Goal: Information Seeking & Learning: Learn about a topic

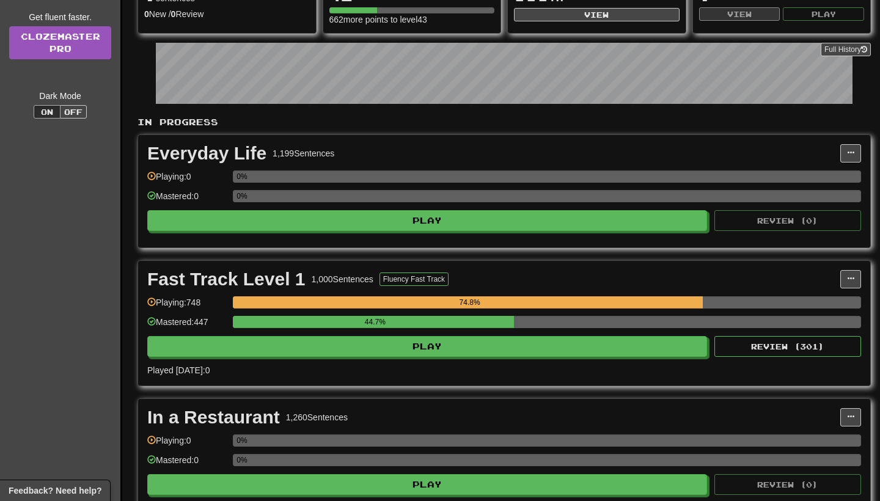
scroll to position [180, 0]
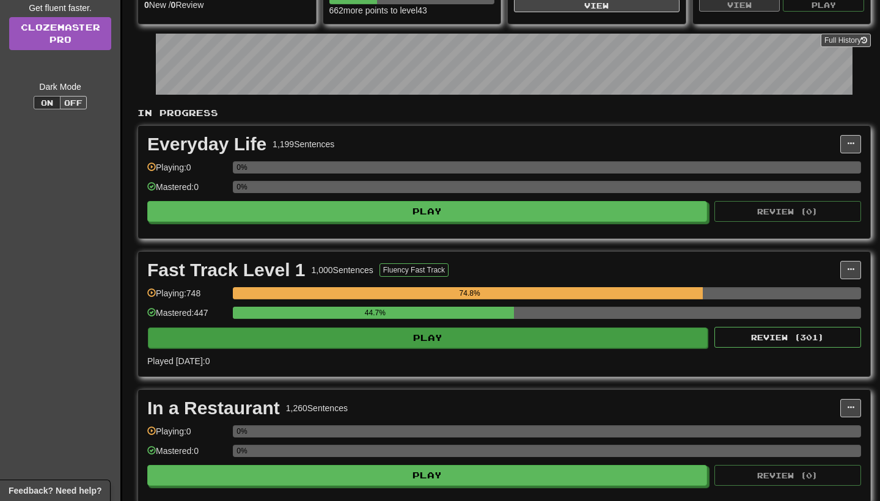
click at [555, 339] on button "Play" at bounding box center [428, 338] width 560 height 21
select select "**"
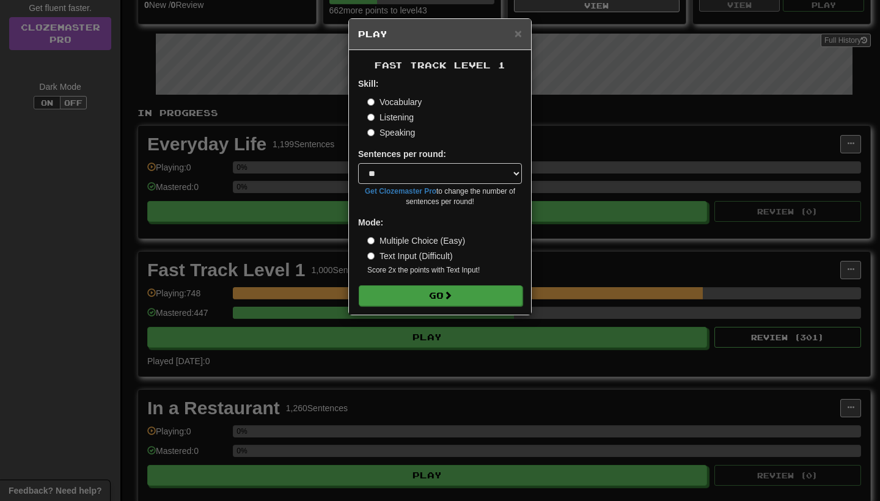
click at [488, 294] on button "Go" at bounding box center [441, 296] width 164 height 21
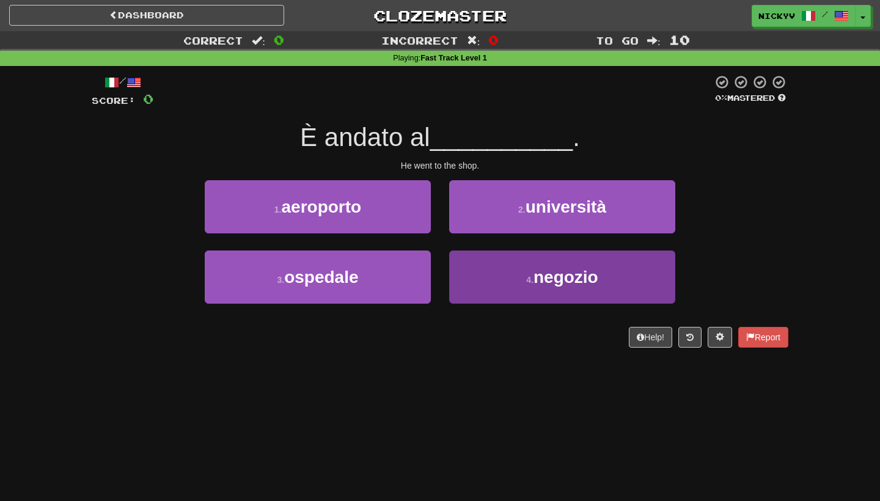
click at [506, 285] on button "4 . negozio" at bounding box center [562, 277] width 226 height 53
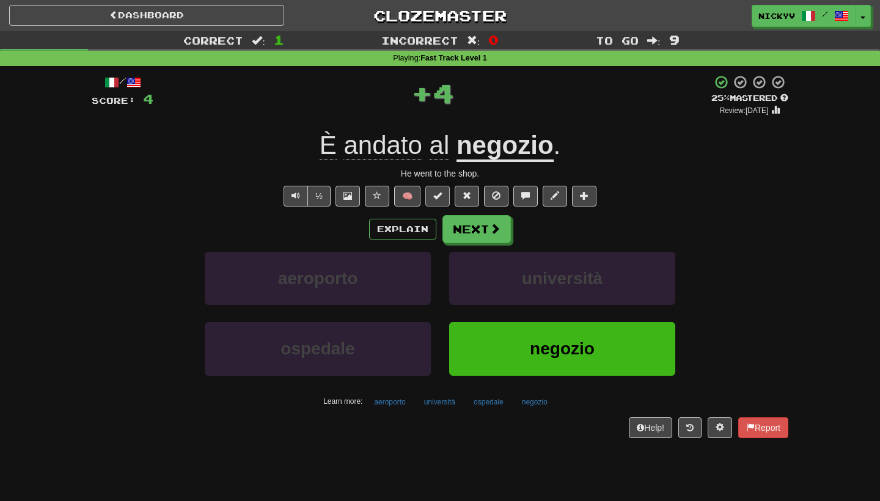
click at [446, 189] on button at bounding box center [438, 196] width 24 height 21
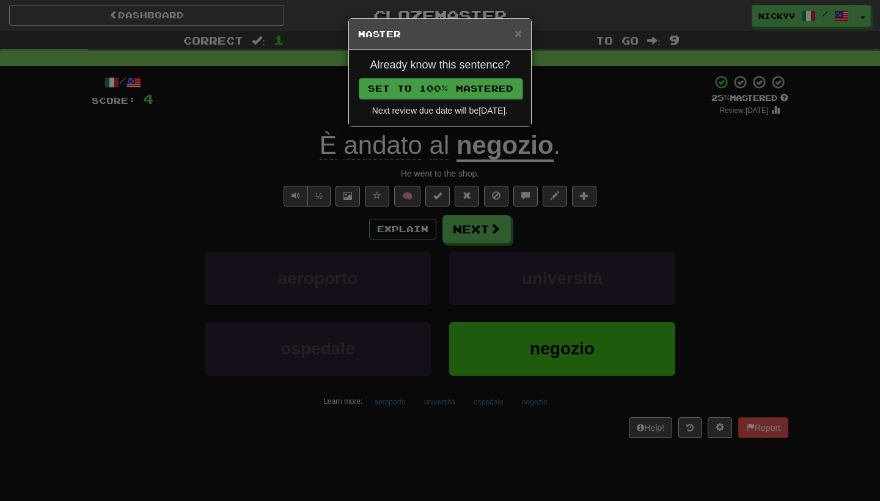
click at [463, 85] on button "Set to 100% Mastered" at bounding box center [441, 88] width 164 height 21
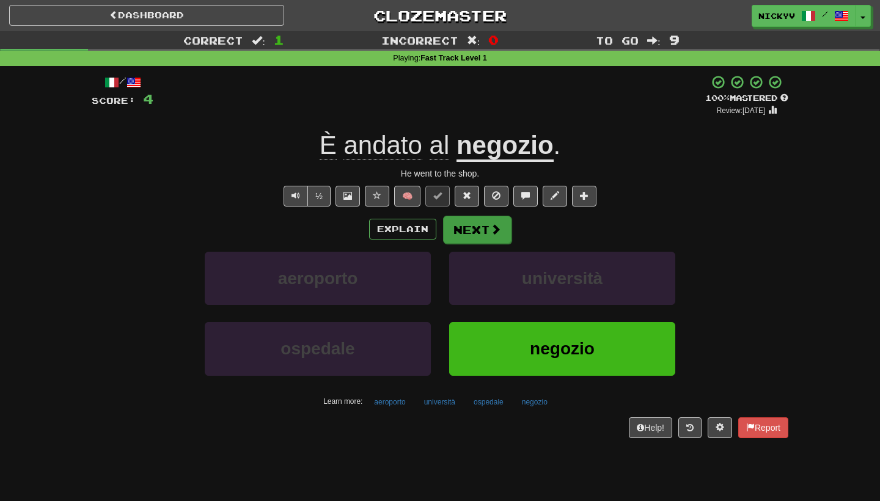
click at [480, 233] on button "Next" at bounding box center [477, 230] width 68 height 28
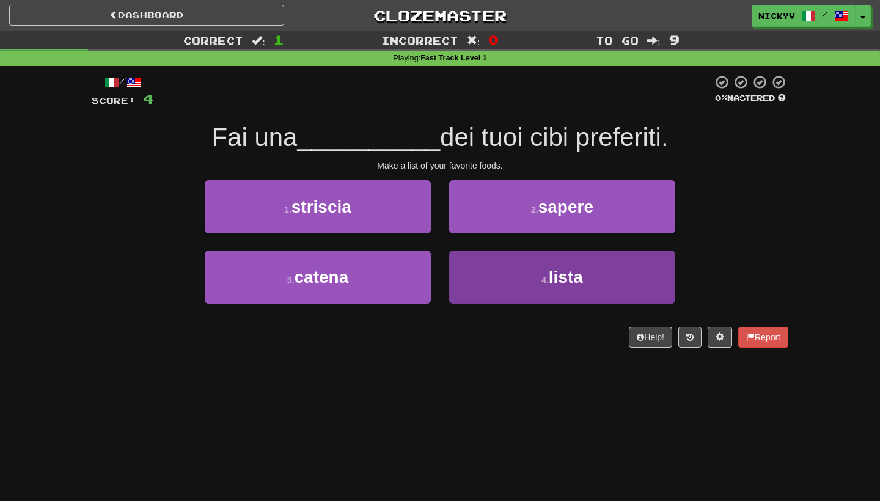
click at [467, 273] on button "4 . lista" at bounding box center [562, 277] width 226 height 53
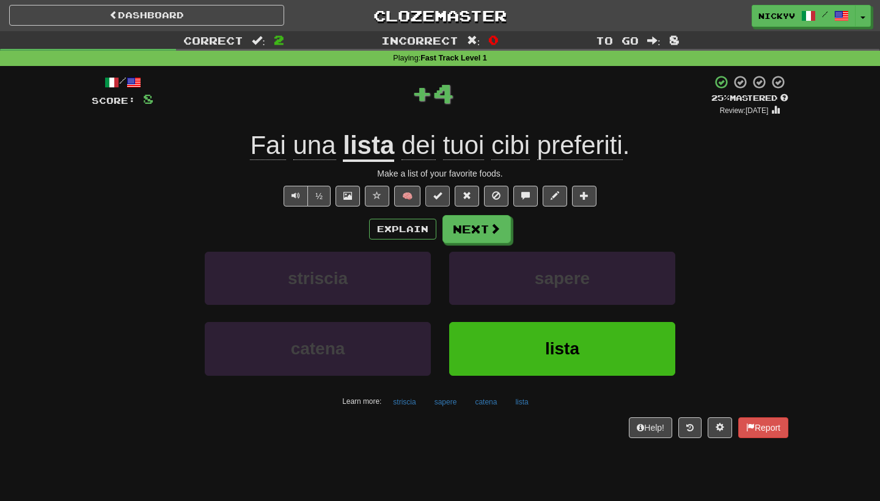
click at [440, 201] on button at bounding box center [438, 196] width 24 height 21
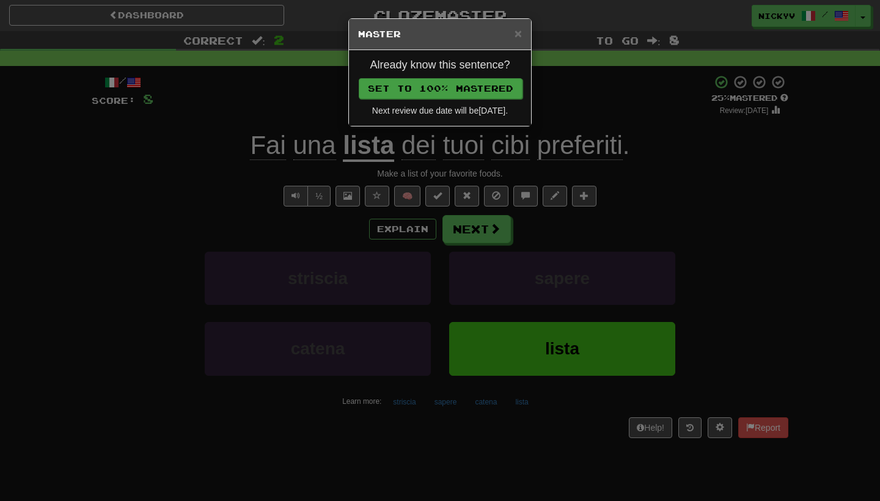
click at [479, 87] on button "Set to 100% Mastered" at bounding box center [441, 88] width 164 height 21
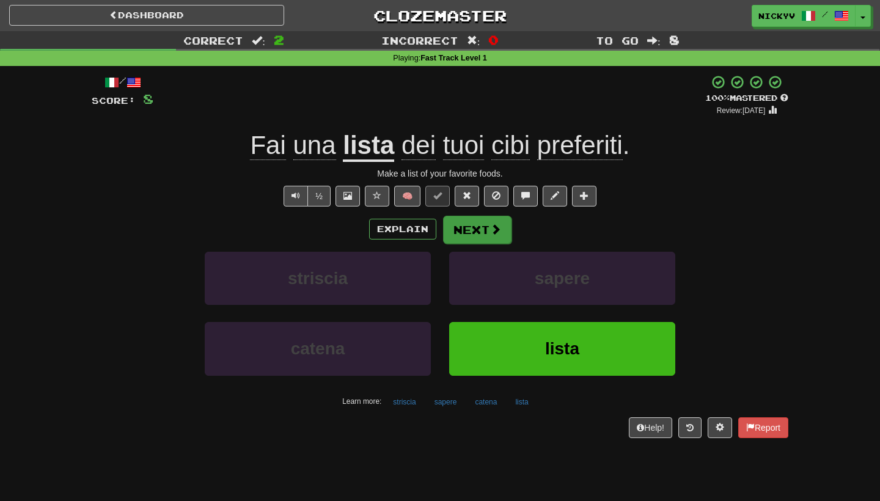
click at [475, 238] on button "Next" at bounding box center [477, 230] width 68 height 28
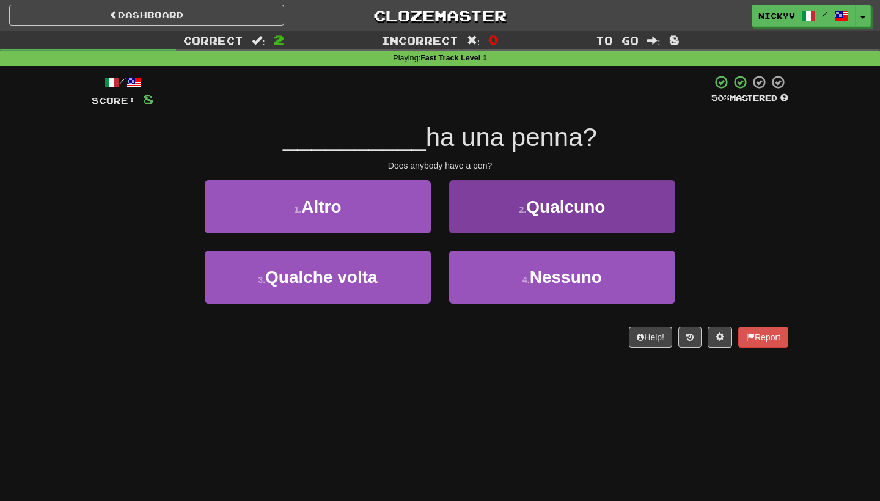
click at [507, 198] on button "2 . Qualcuno" at bounding box center [562, 206] width 226 height 53
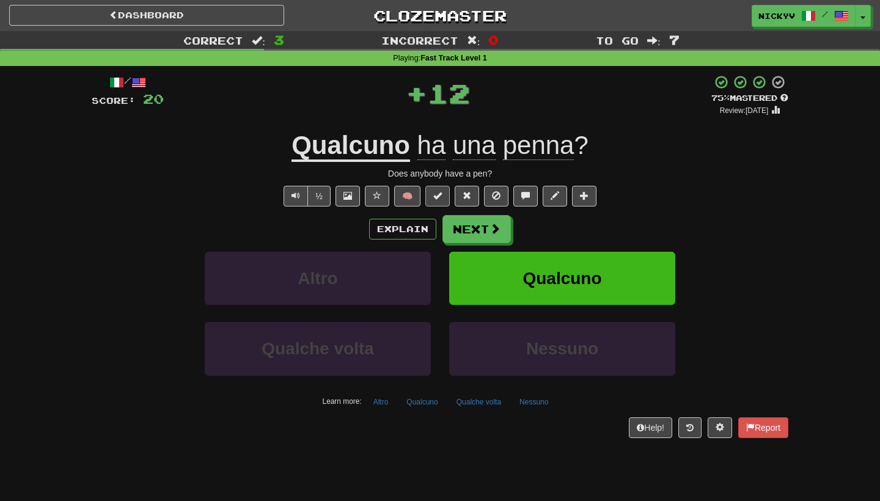
click at [448, 196] on button at bounding box center [438, 196] width 24 height 21
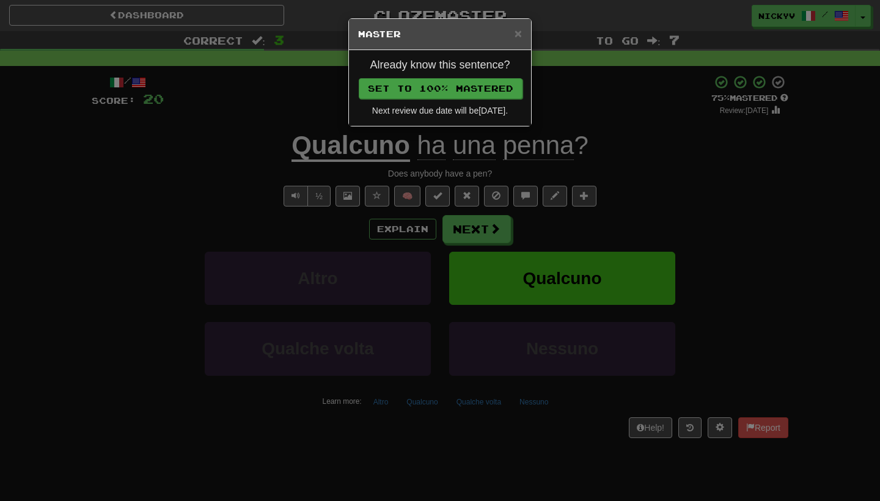
click at [474, 90] on button "Set to 100% Mastered" at bounding box center [441, 88] width 164 height 21
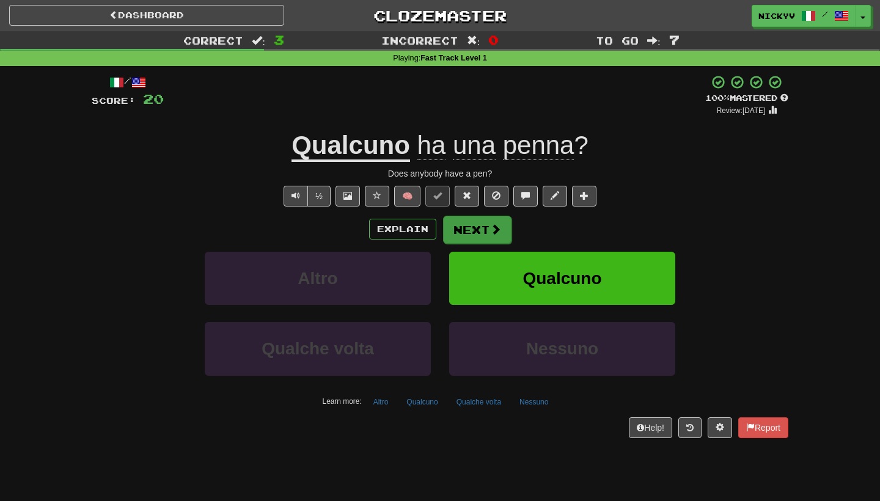
click at [487, 239] on button "Next" at bounding box center [477, 230] width 68 height 28
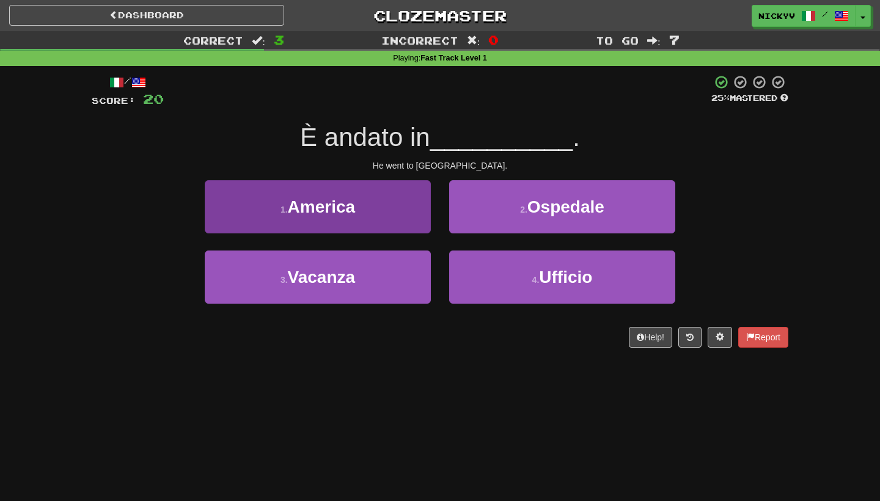
click at [397, 223] on button "1 . America" at bounding box center [318, 206] width 226 height 53
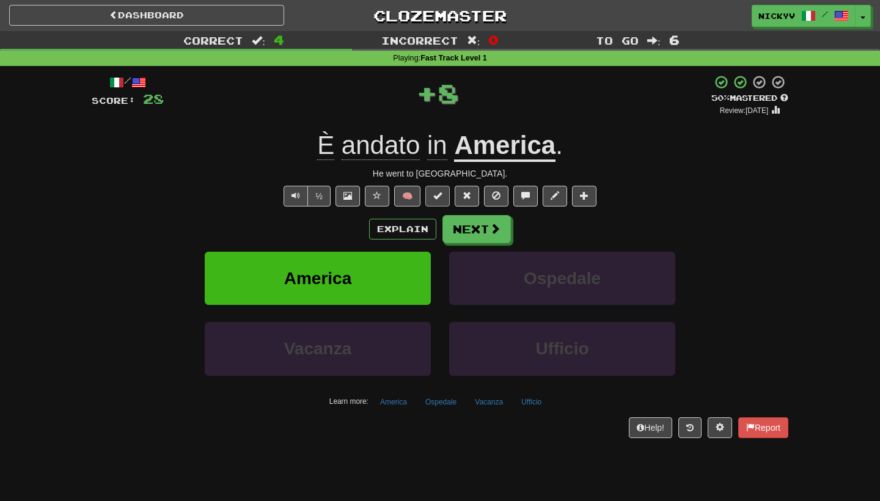
click at [441, 196] on span at bounding box center [438, 195] width 9 height 9
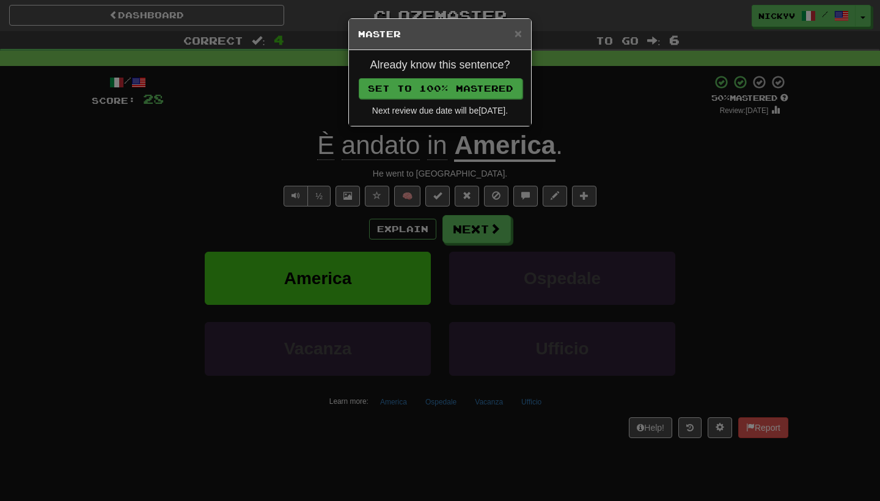
click at [463, 87] on button "Set to 100% Mastered" at bounding box center [441, 88] width 164 height 21
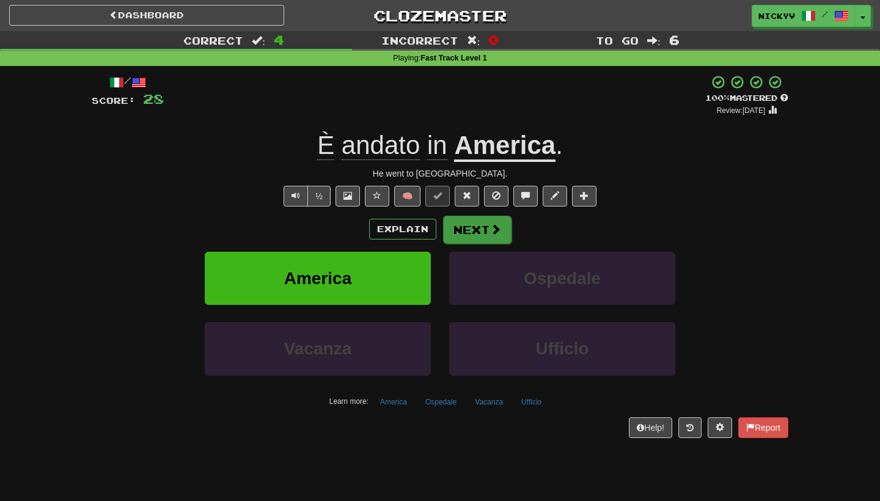
click at [498, 230] on span at bounding box center [495, 229] width 11 height 11
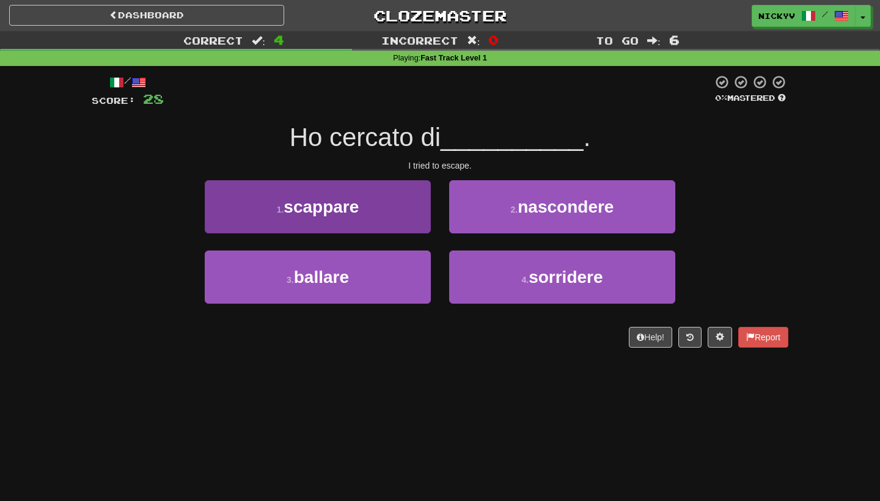
click at [394, 206] on button "1 . scappare" at bounding box center [318, 206] width 226 height 53
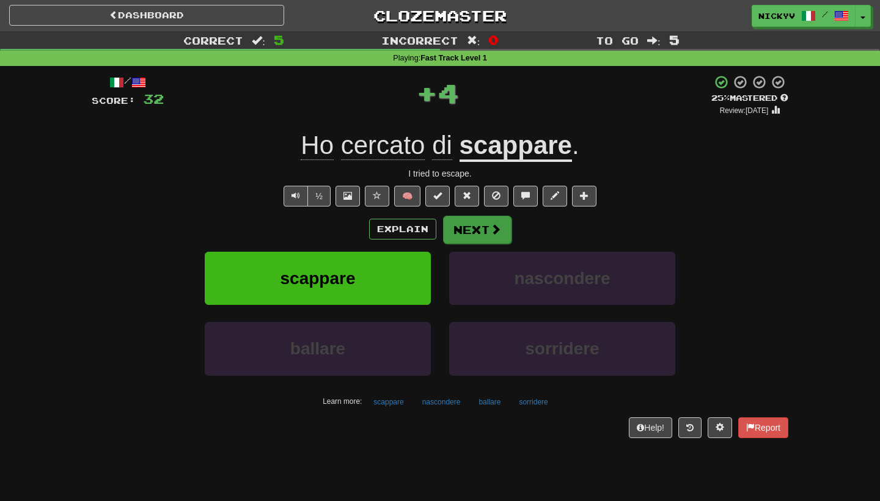
click at [449, 221] on button "Next" at bounding box center [477, 230] width 68 height 28
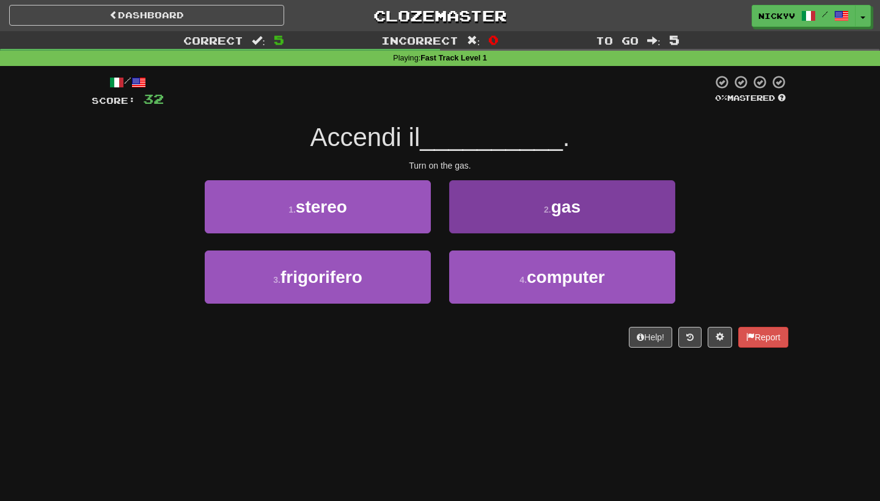
click at [470, 226] on button "2 . gas" at bounding box center [562, 206] width 226 height 53
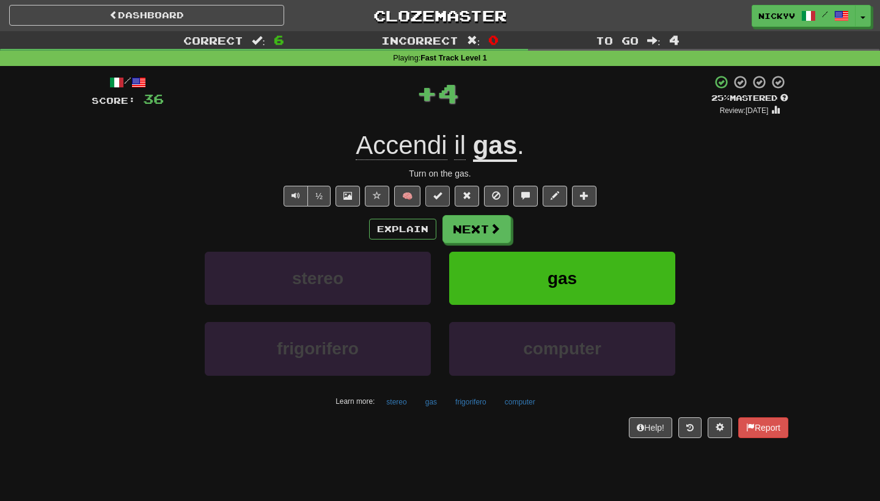
click at [438, 196] on span at bounding box center [438, 195] width 9 height 9
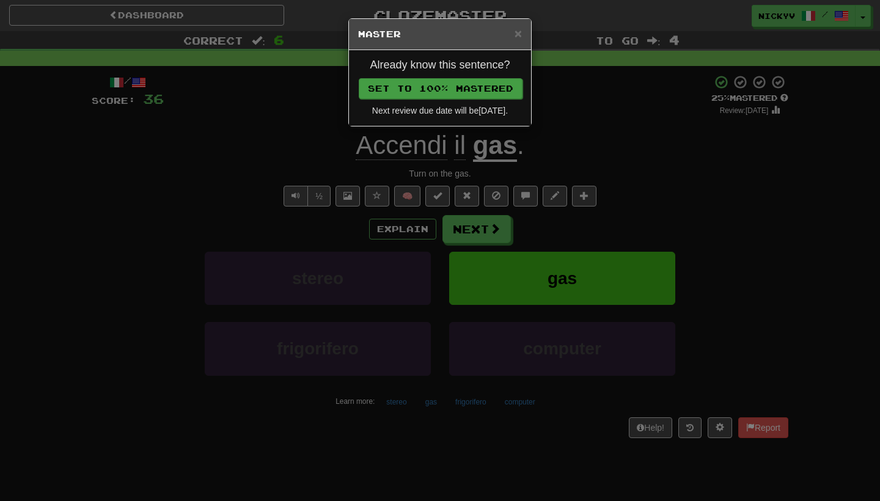
click at [493, 89] on button "Set to 100% Mastered" at bounding box center [441, 88] width 164 height 21
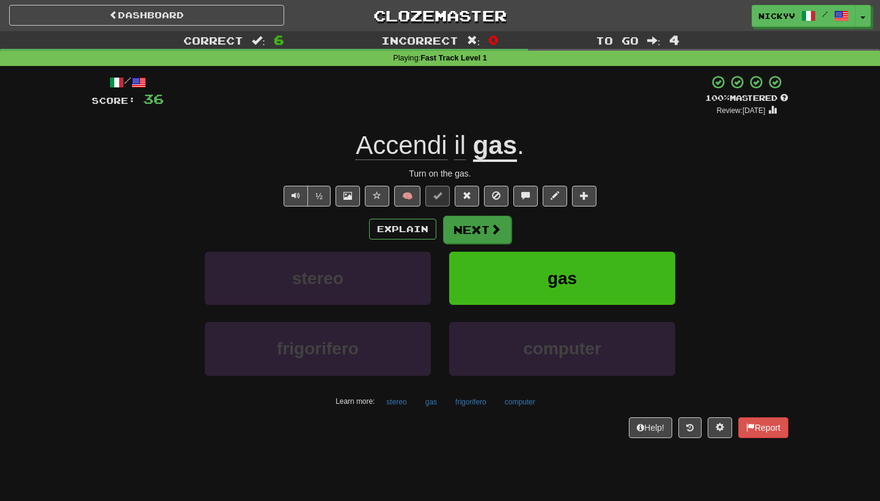
click at [476, 234] on button "Next" at bounding box center [477, 230] width 68 height 28
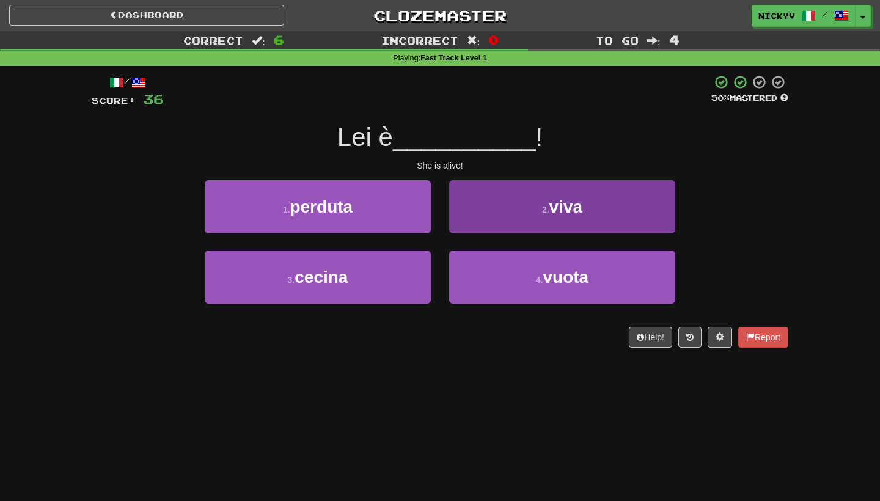
click at [477, 227] on button "2 . viva" at bounding box center [562, 206] width 226 height 53
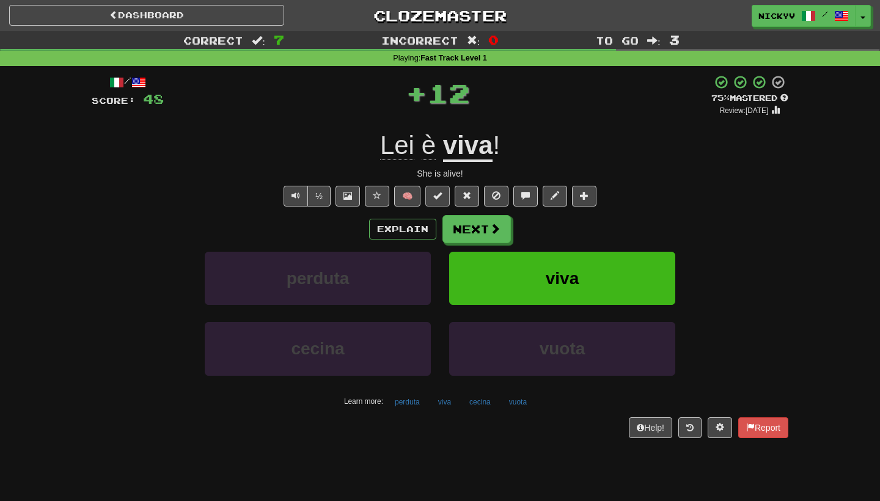
click at [445, 191] on button at bounding box center [438, 196] width 24 height 21
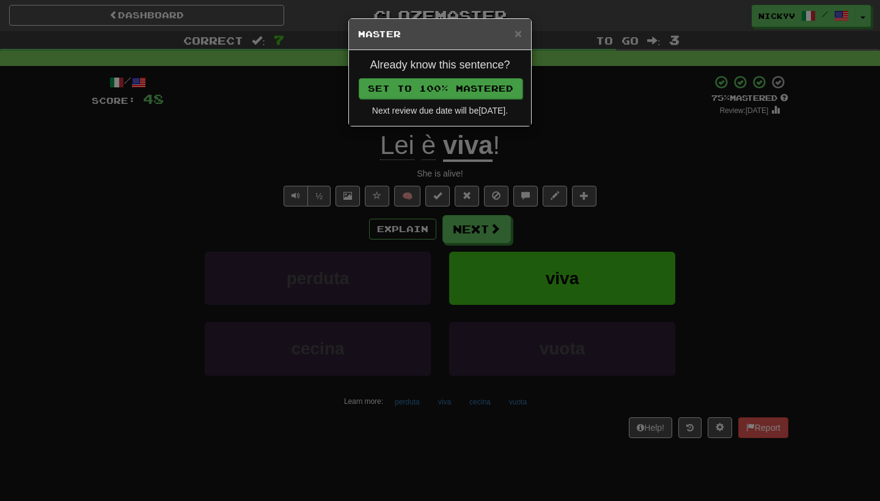
click at [495, 95] on button "Set to 100% Mastered" at bounding box center [441, 88] width 164 height 21
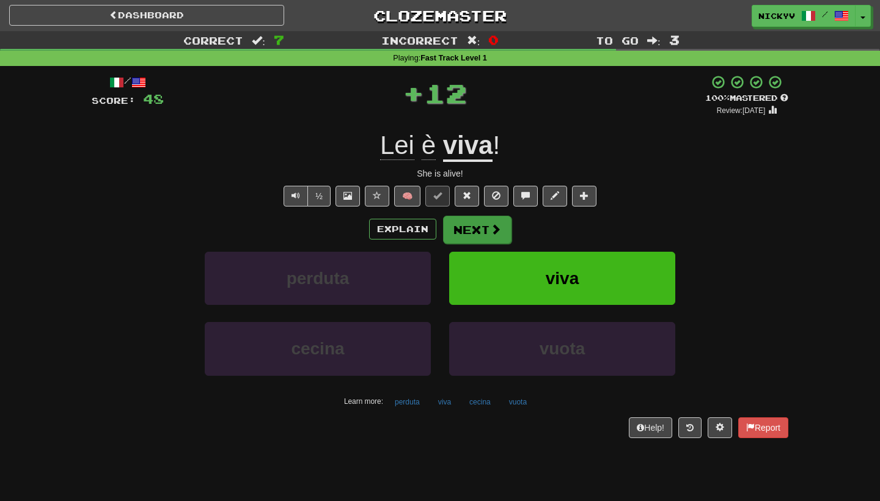
click at [502, 234] on button "Next" at bounding box center [477, 230] width 68 height 28
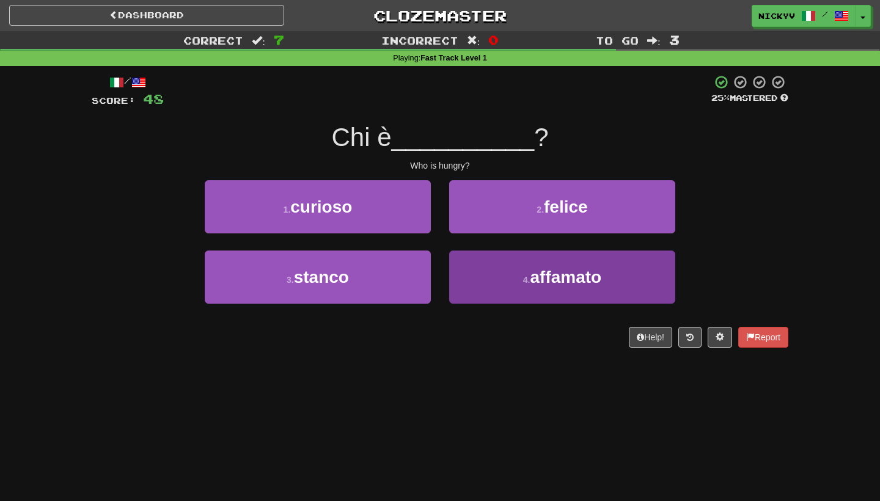
click at [475, 276] on button "4 . affamato" at bounding box center [562, 277] width 226 height 53
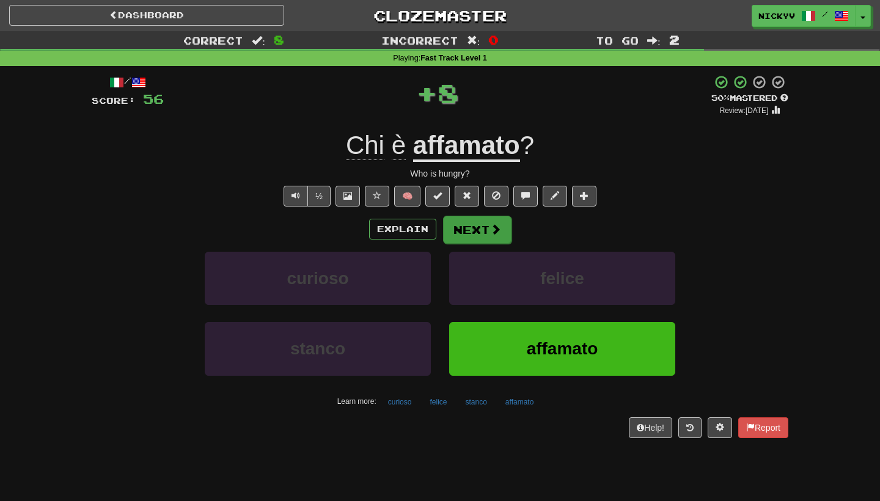
click at [463, 237] on button "Next" at bounding box center [477, 230] width 68 height 28
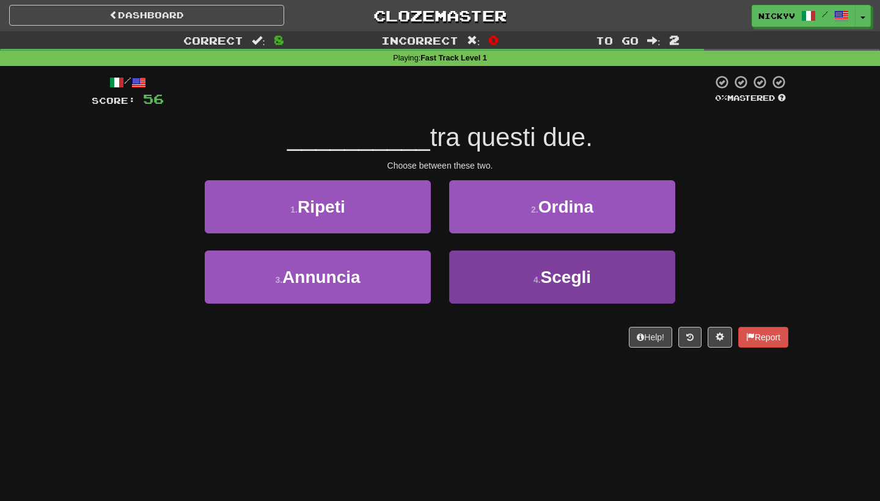
click at [478, 262] on button "4 . Scegli" at bounding box center [562, 277] width 226 height 53
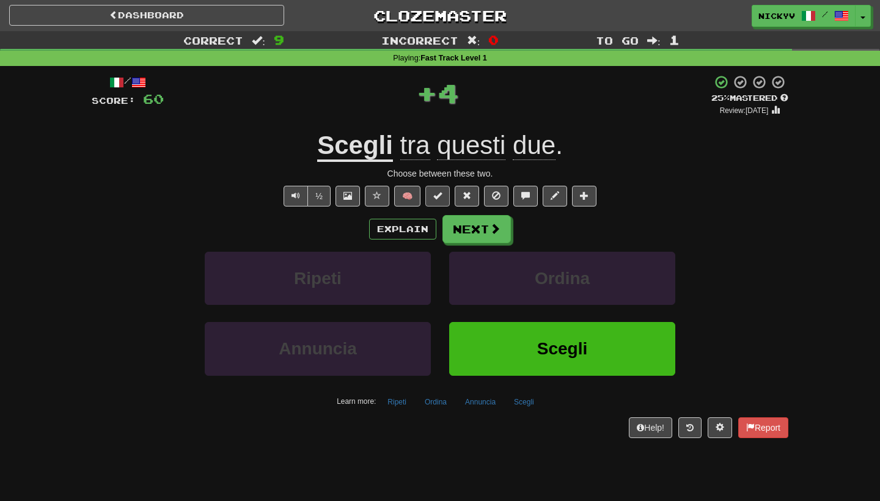
click at [443, 202] on button at bounding box center [438, 196] width 24 height 21
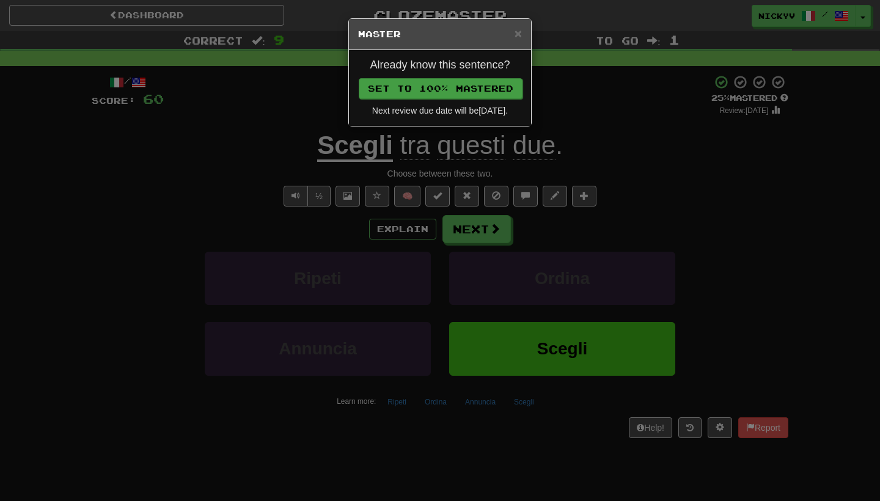
click at [483, 89] on button "Set to 100% Mastered" at bounding box center [441, 88] width 164 height 21
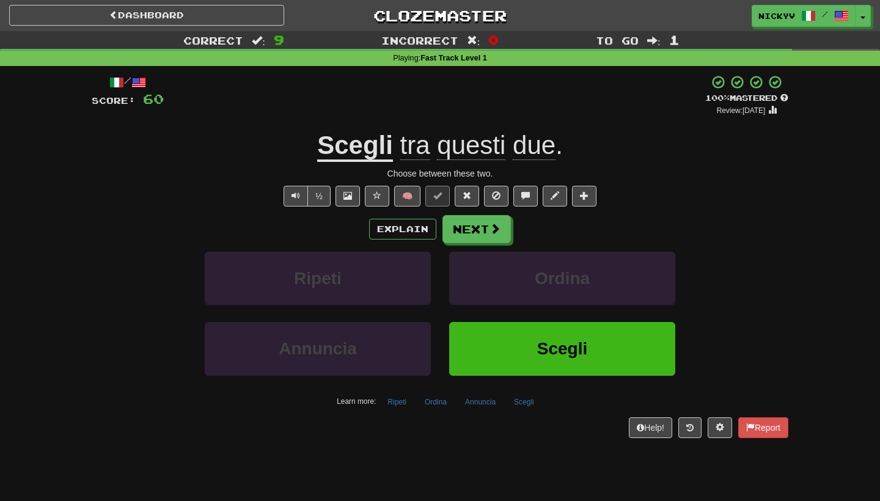
click at [470, 244] on div "Explain Next Ripeti Ordina Annuncia Scegli Learn more: Ripeti Ordina Annuncia S…" at bounding box center [440, 313] width 697 height 196
click at [470, 229] on button "Next" at bounding box center [477, 230] width 68 height 28
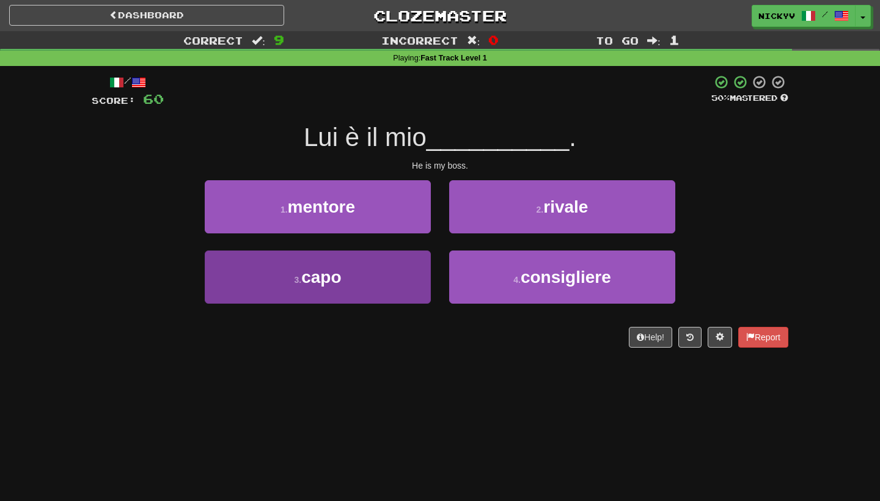
click at [405, 267] on button "3 . capo" at bounding box center [318, 277] width 226 height 53
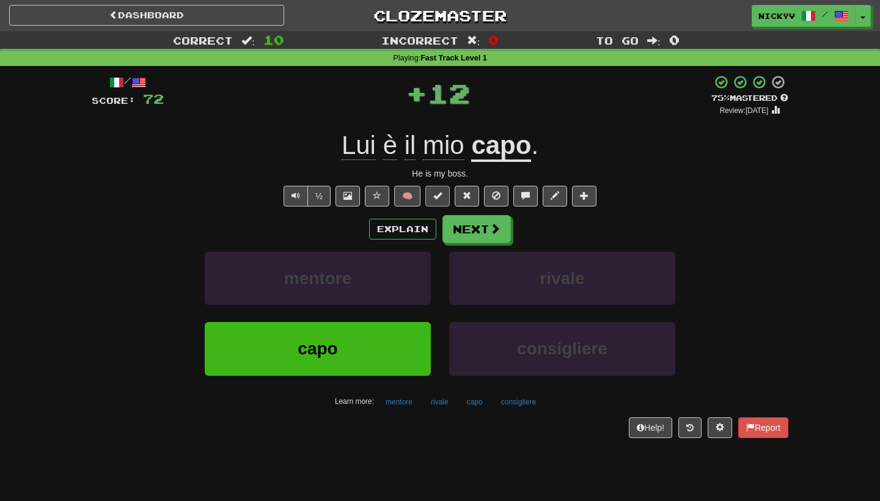
click at [437, 193] on span at bounding box center [438, 195] width 9 height 9
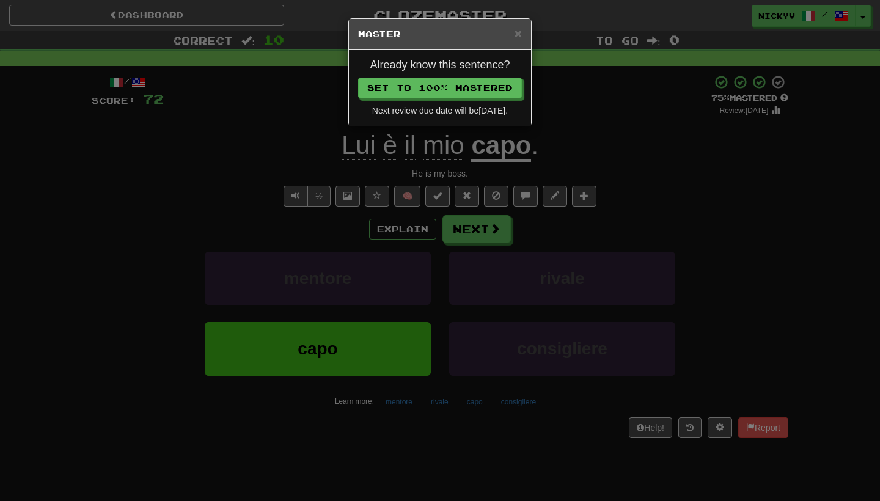
click at [498, 75] on div "Already know this sentence? Set to 100% Mastered Next review due date will be 2…" at bounding box center [440, 88] width 182 height 76
click at [500, 81] on button "Set to 100% Mastered" at bounding box center [441, 88] width 164 height 21
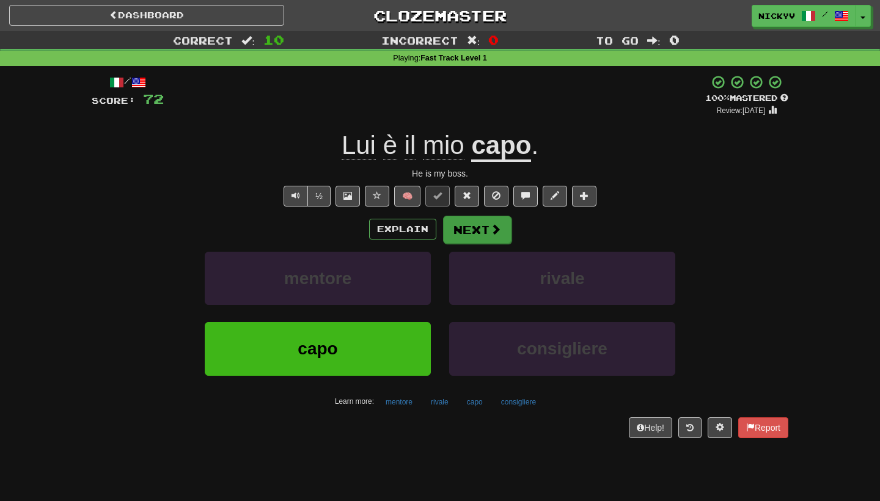
click at [476, 241] on button "Next" at bounding box center [477, 230] width 68 height 28
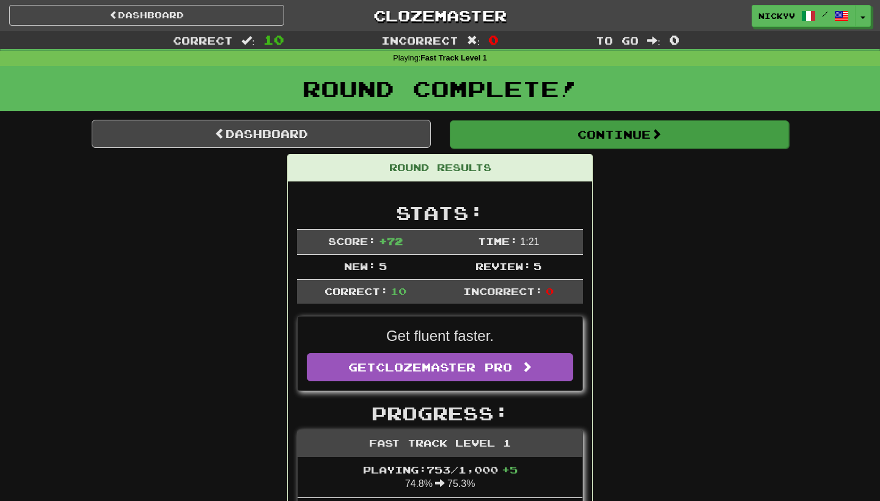
click at [513, 130] on button "Continue" at bounding box center [619, 134] width 339 height 28
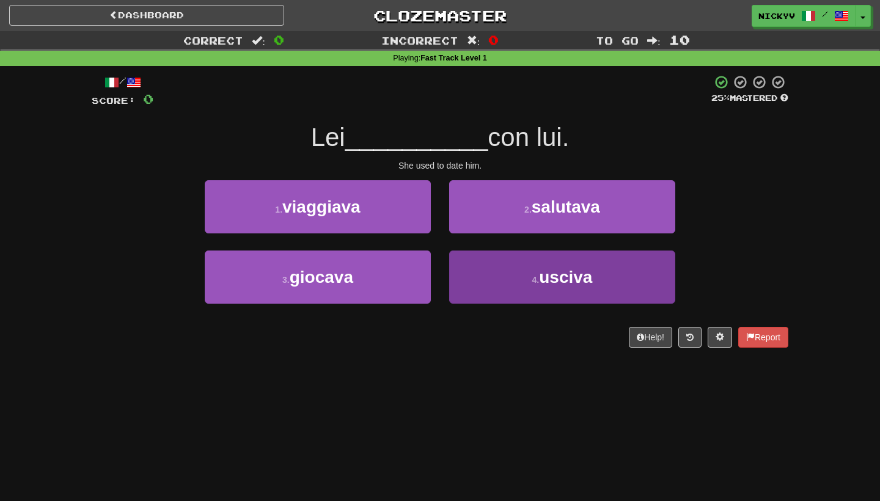
click at [479, 289] on button "4 . usciva" at bounding box center [562, 277] width 226 height 53
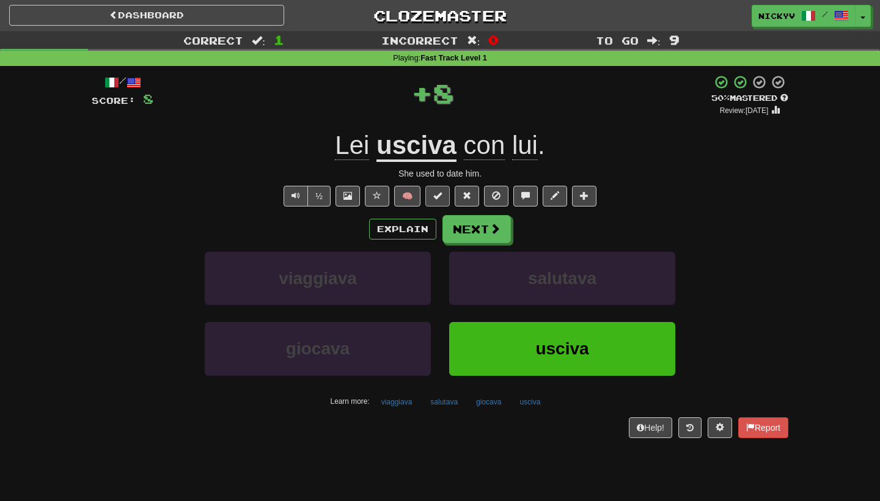
click at [434, 188] on button at bounding box center [438, 196] width 24 height 21
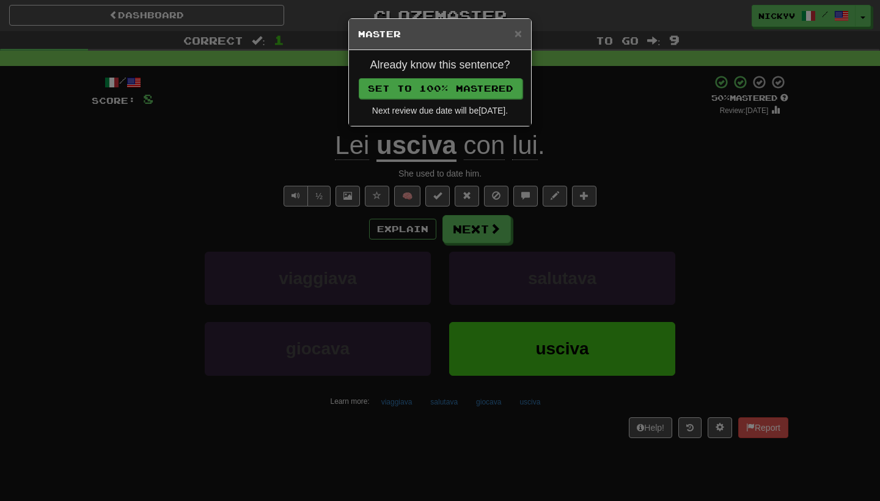
click at [468, 87] on button "Set to 100% Mastered" at bounding box center [441, 88] width 164 height 21
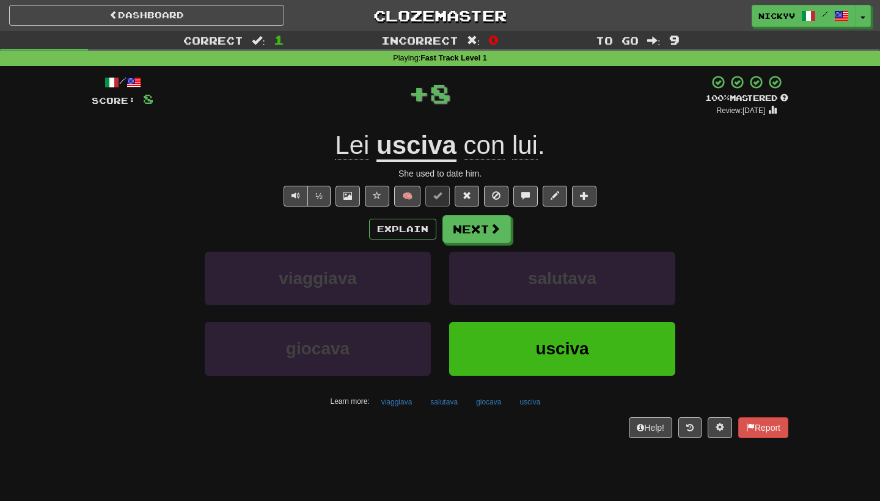
click at [486, 245] on div "Explain Next viaggiava salutava giocava usciva Learn more: viaggiava salutava g…" at bounding box center [440, 313] width 697 height 196
click at [484, 234] on button "Next" at bounding box center [477, 230] width 68 height 28
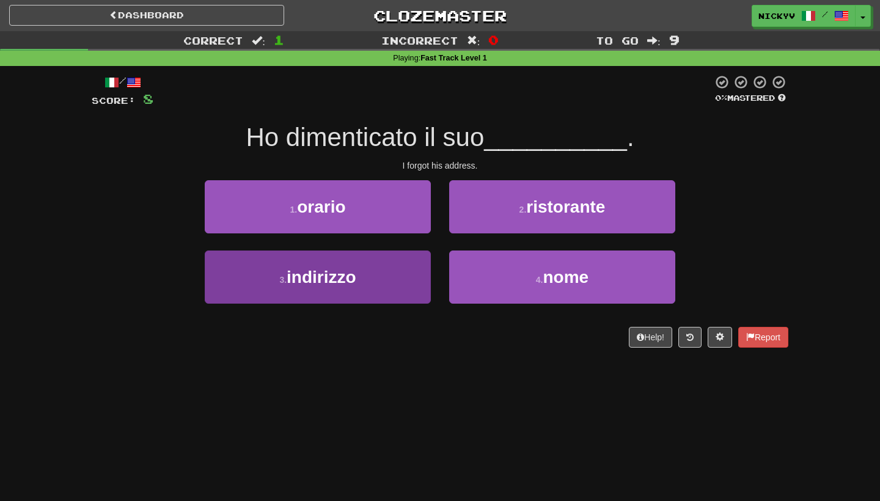
click at [405, 279] on button "3 . indirizzo" at bounding box center [318, 277] width 226 height 53
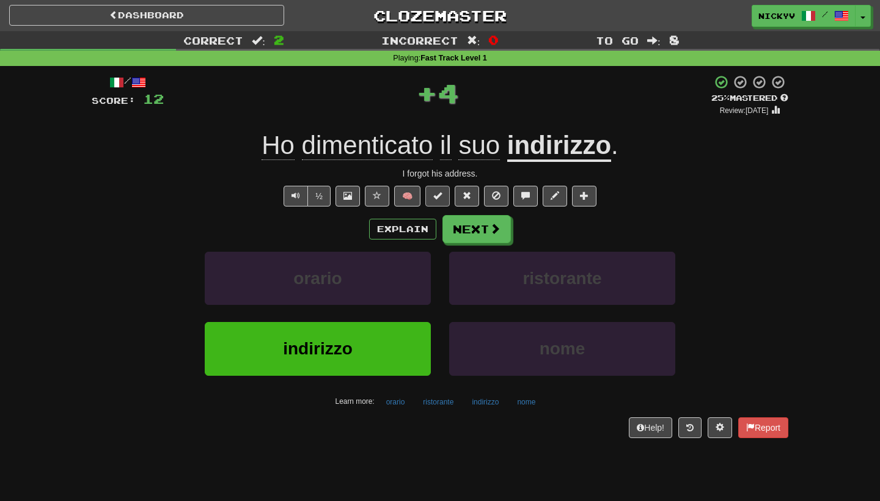
click at [445, 202] on button at bounding box center [438, 196] width 24 height 21
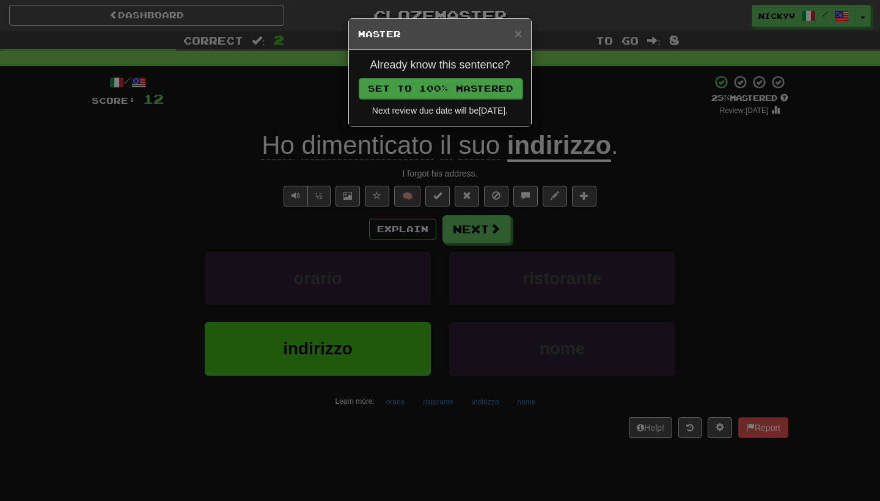
click at [490, 92] on button "Set to 100% Mastered" at bounding box center [441, 88] width 164 height 21
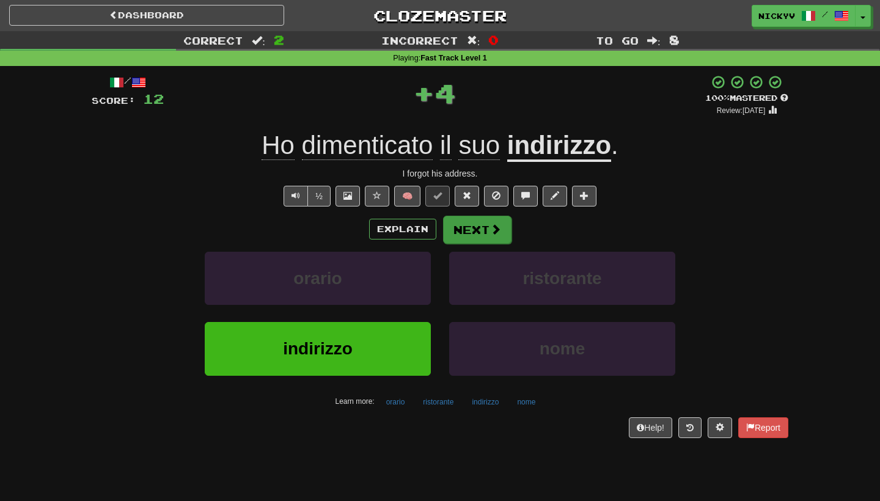
click at [492, 227] on span at bounding box center [495, 229] width 11 height 11
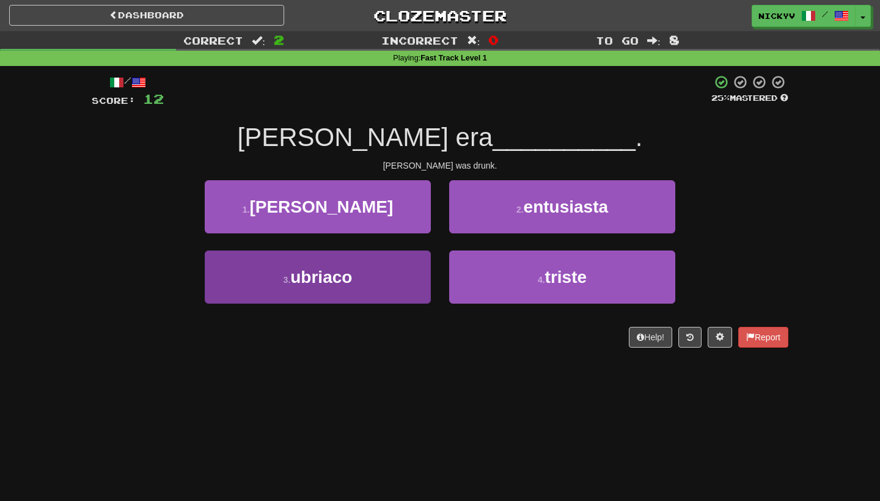
click at [423, 259] on button "3 . ubriaco" at bounding box center [318, 277] width 226 height 53
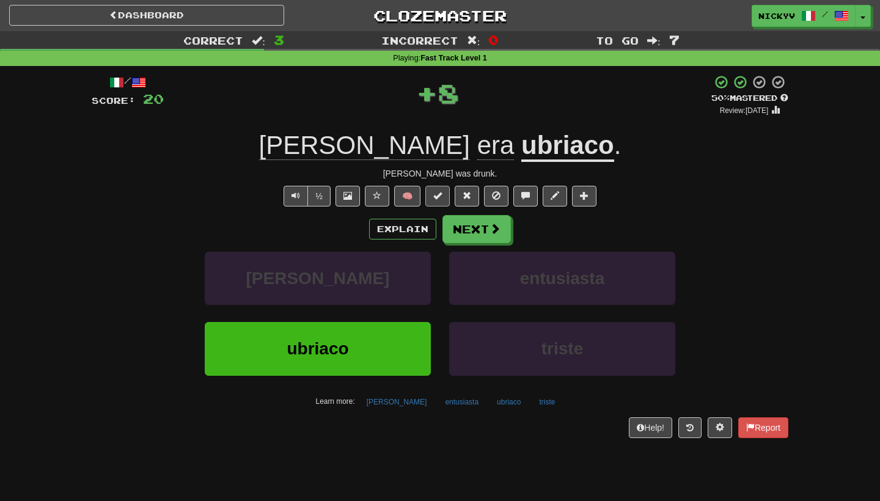
click at [439, 199] on button at bounding box center [438, 196] width 24 height 21
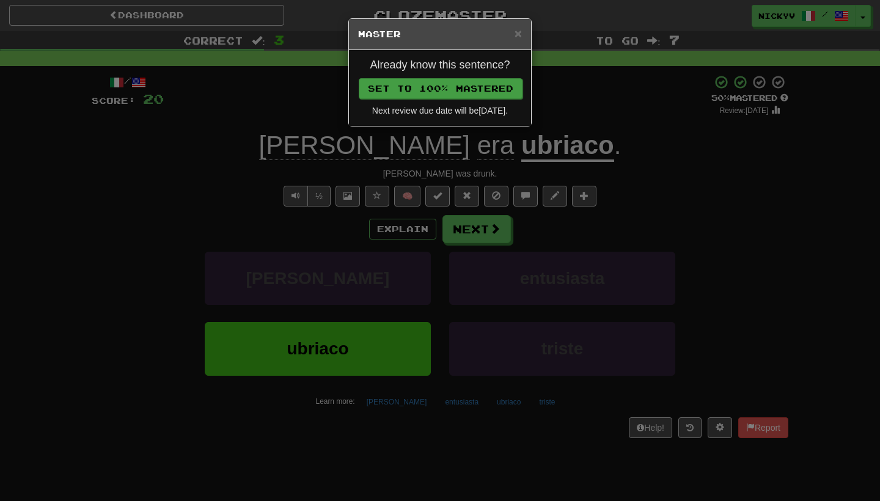
click at [460, 96] on button "Set to 100% Mastered" at bounding box center [441, 88] width 164 height 21
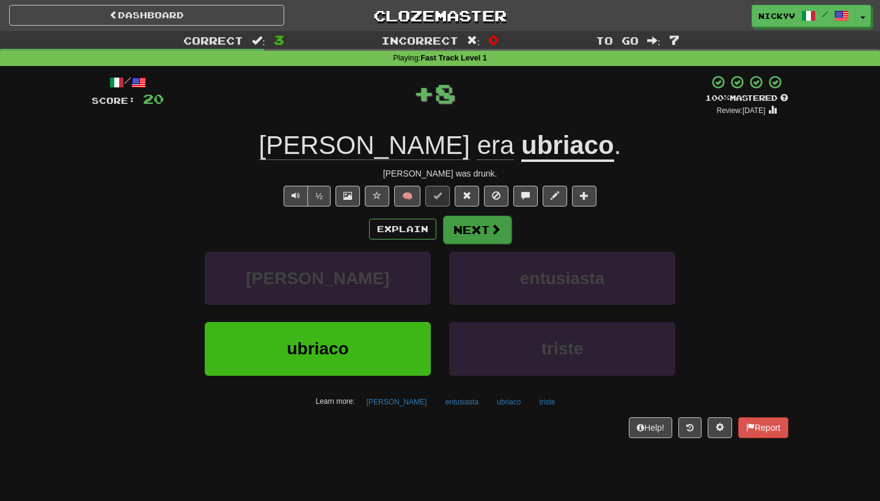
click at [479, 226] on button "Next" at bounding box center [477, 230] width 68 height 28
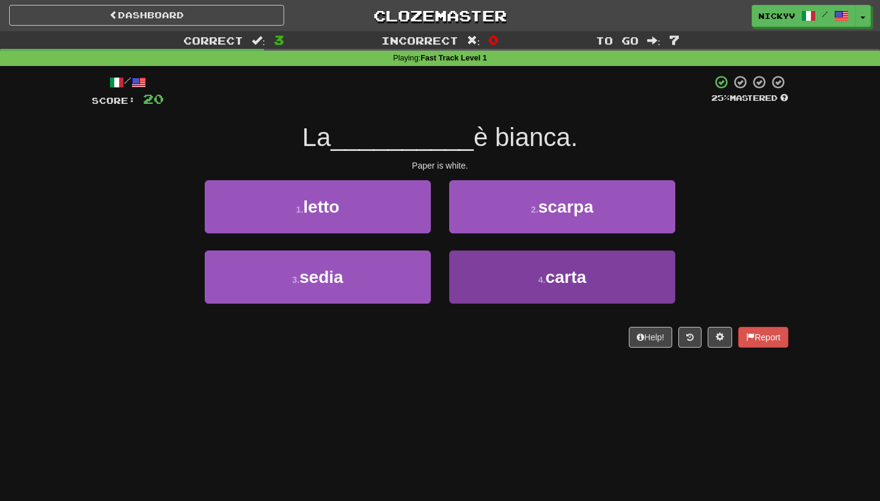
click at [489, 278] on button "4 . carta" at bounding box center [562, 277] width 226 height 53
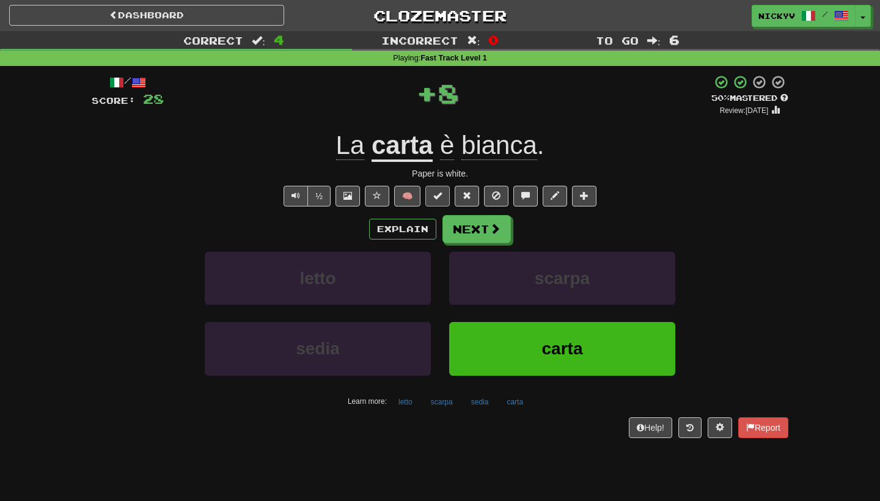
click at [440, 191] on span at bounding box center [438, 195] width 9 height 9
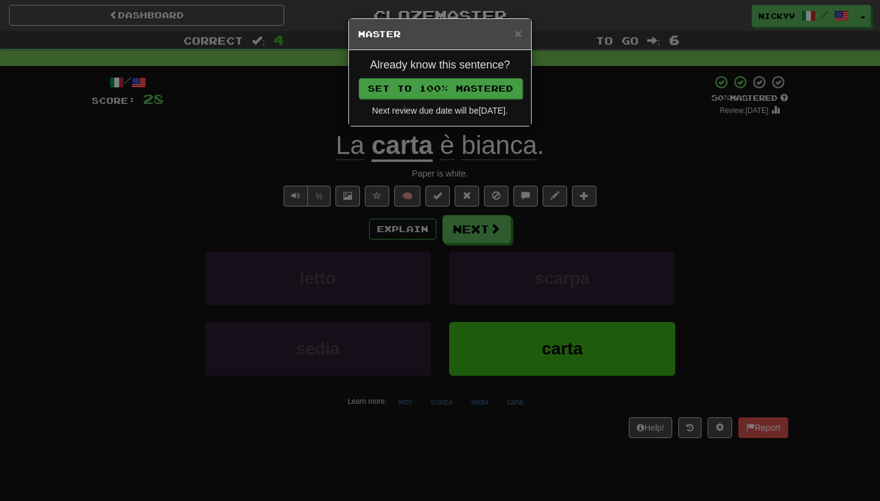
click at [492, 89] on button "Set to 100% Mastered" at bounding box center [441, 88] width 164 height 21
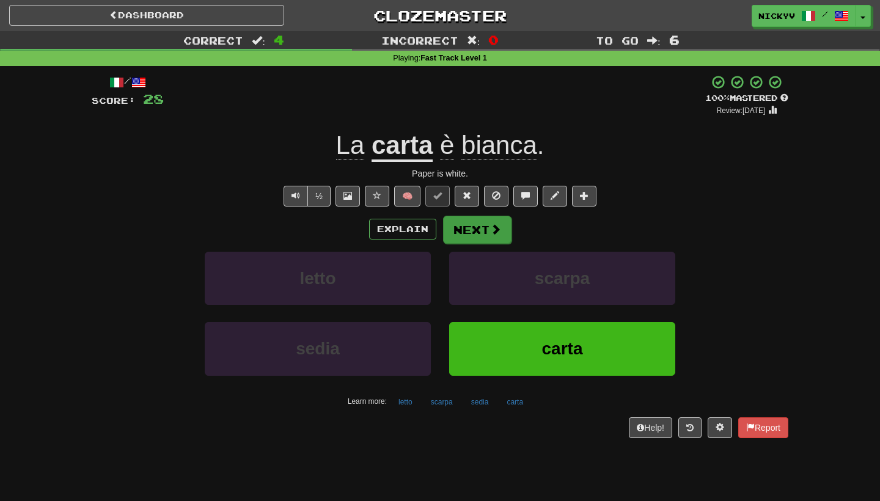
click at [478, 231] on button "Next" at bounding box center [477, 230] width 68 height 28
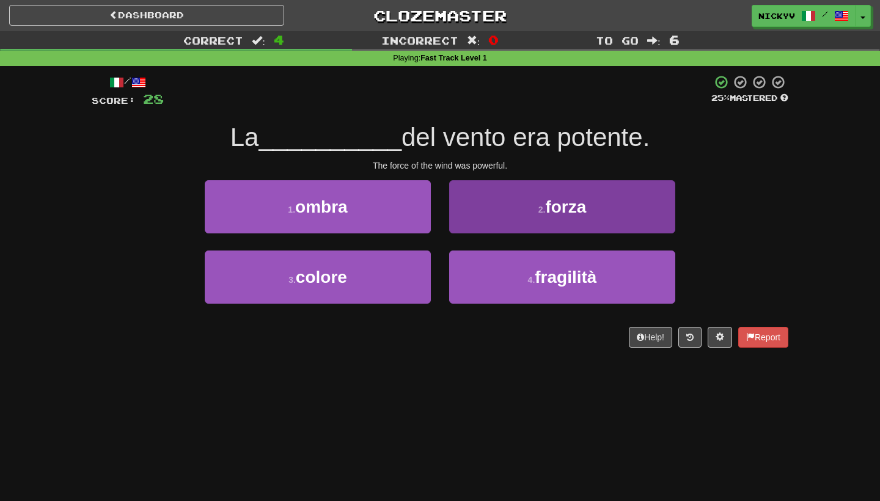
click at [470, 215] on button "2 . forza" at bounding box center [562, 206] width 226 height 53
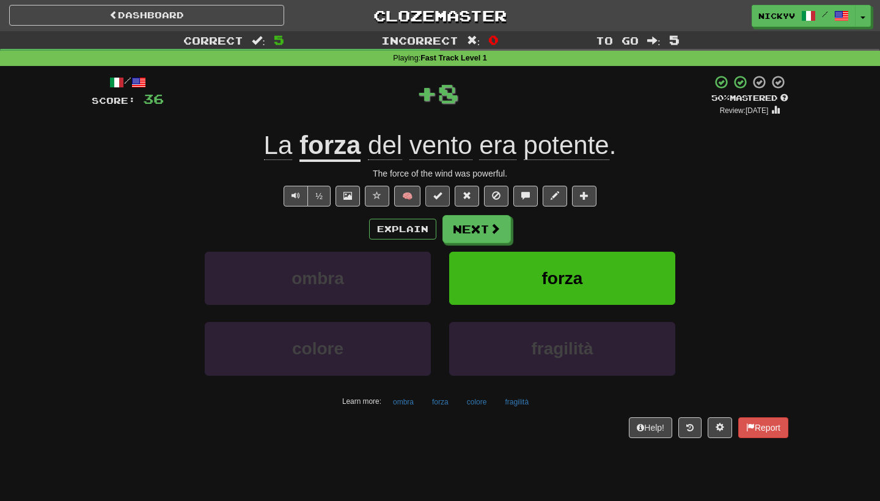
click at [439, 186] on button at bounding box center [438, 196] width 24 height 21
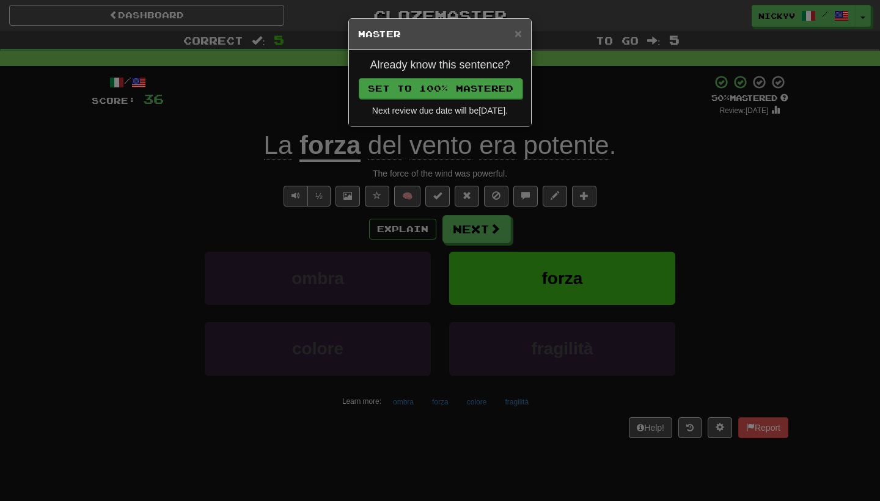
click at [481, 90] on button "Set to 100% Mastered" at bounding box center [441, 88] width 164 height 21
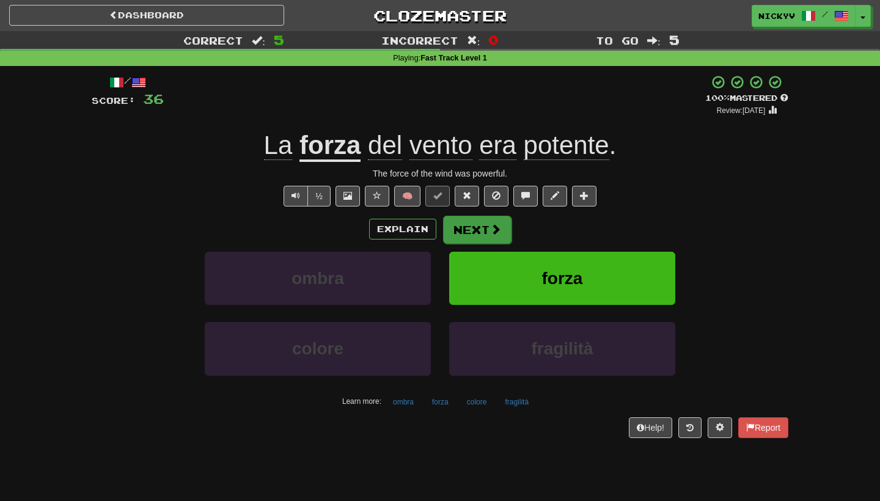
click at [481, 238] on button "Next" at bounding box center [477, 230] width 68 height 28
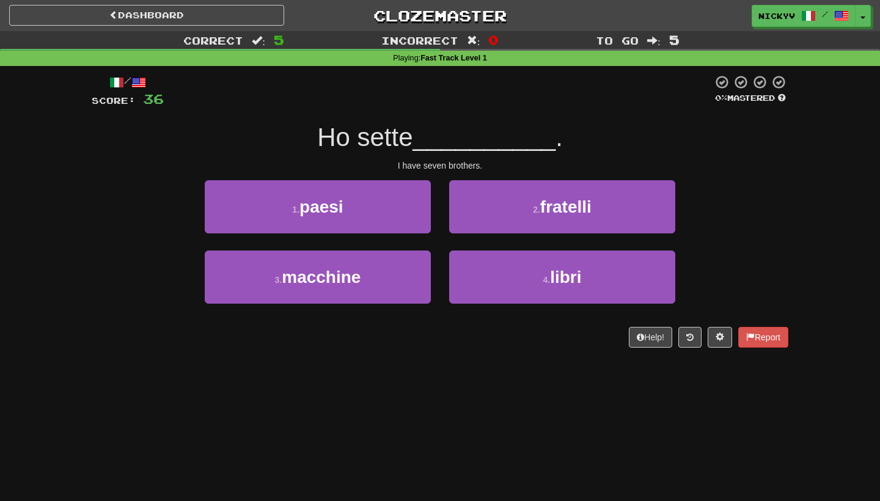
drag, startPoint x: 480, startPoint y: 239, endPoint x: 480, endPoint y: 232, distance: 7.3
click at [480, 239] on div "2 . fratelli" at bounding box center [562, 215] width 245 height 70
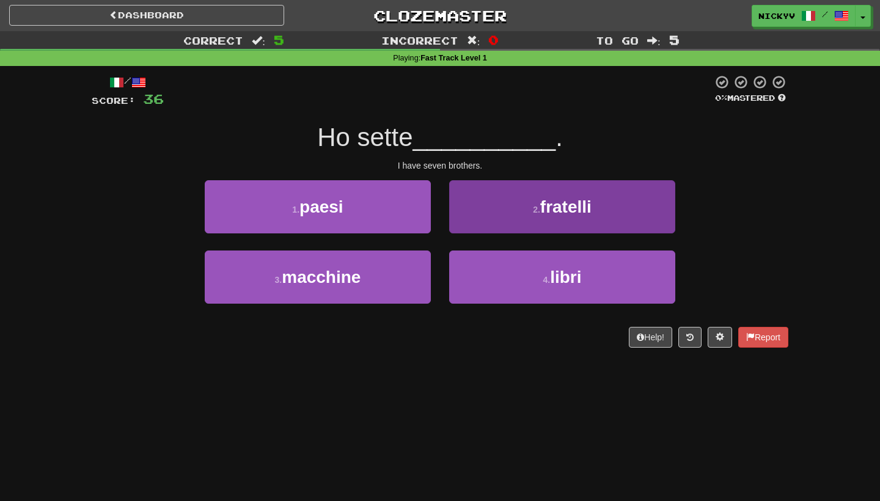
click at [480, 224] on button "2 . fratelli" at bounding box center [562, 206] width 226 height 53
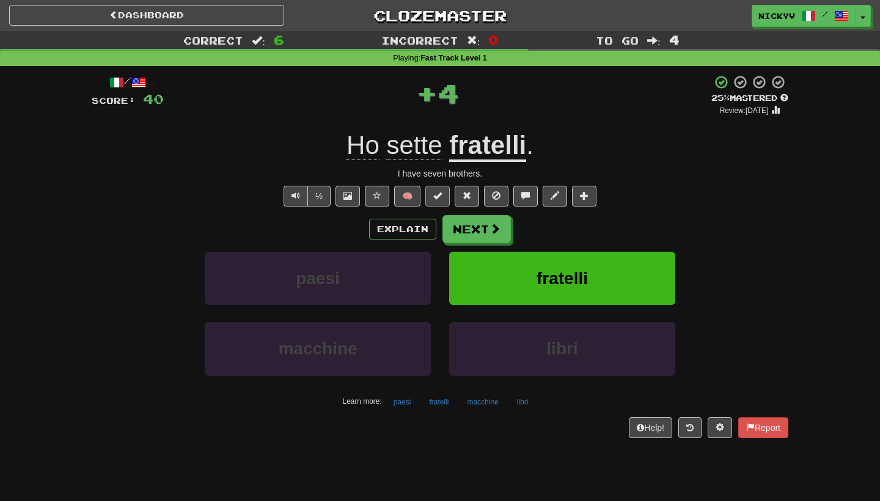
click at [443, 189] on button at bounding box center [438, 196] width 24 height 21
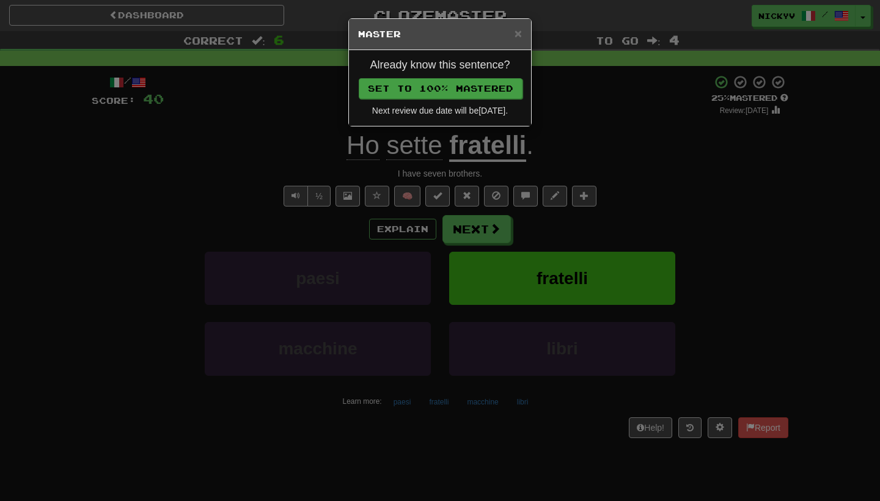
click at [473, 95] on button "Set to 100% Mastered" at bounding box center [441, 88] width 164 height 21
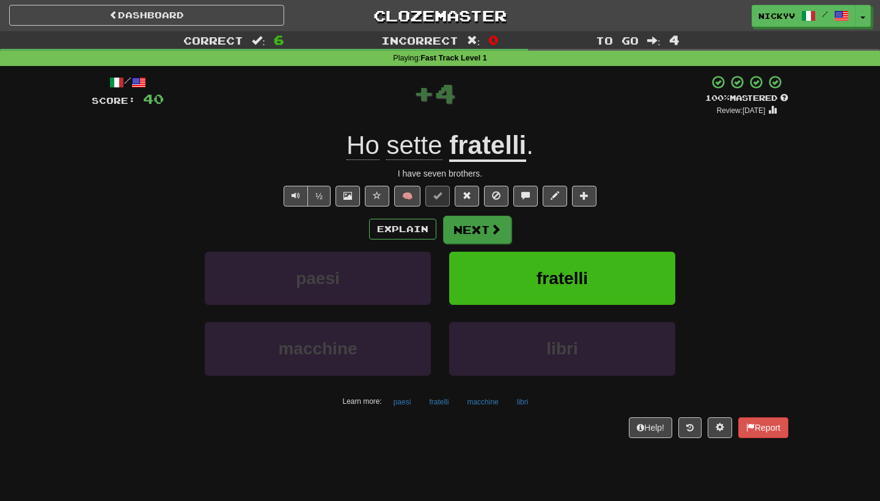
click at [488, 226] on button "Next" at bounding box center [477, 230] width 68 height 28
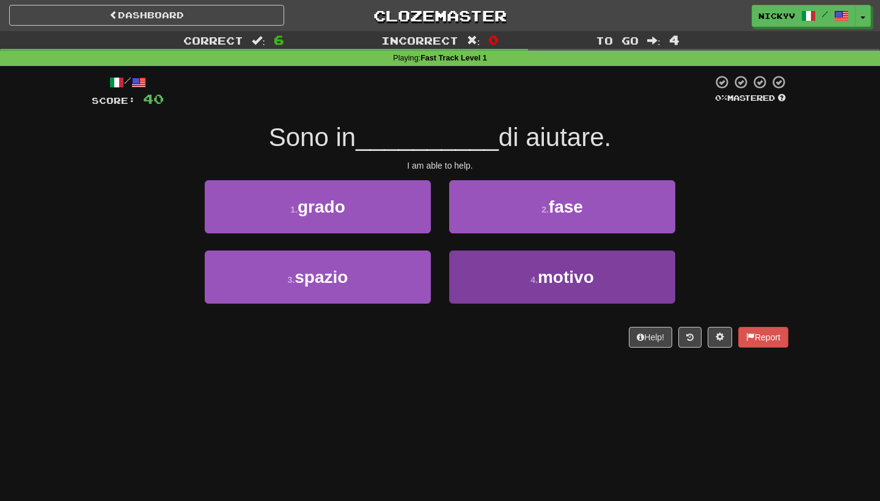
click at [474, 274] on button "4 . motivo" at bounding box center [562, 277] width 226 height 53
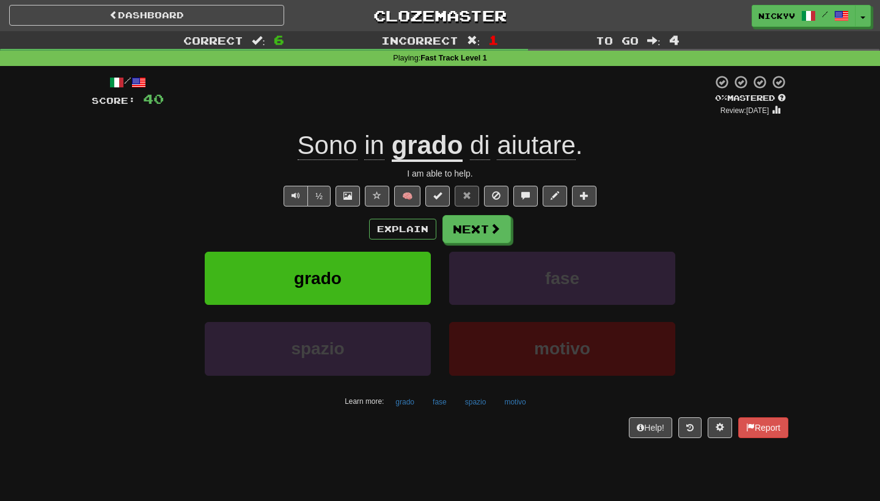
click at [493, 247] on div "Explain Next grado fase spazio motivo Learn more: grado fase spazio motivo" at bounding box center [440, 313] width 697 height 196
click at [492, 236] on button "Next" at bounding box center [477, 230] width 68 height 28
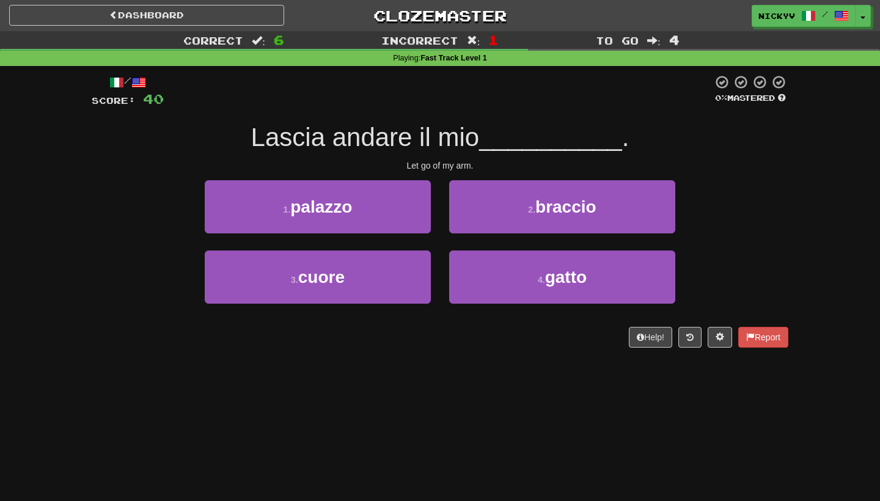
click at [492, 236] on div "2 . braccio" at bounding box center [562, 215] width 245 height 70
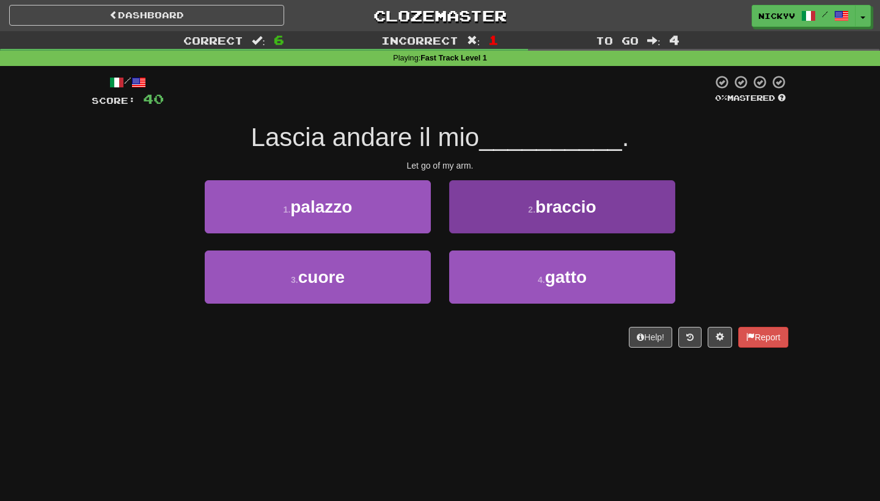
click at [492, 213] on button "2 . braccio" at bounding box center [562, 206] width 226 height 53
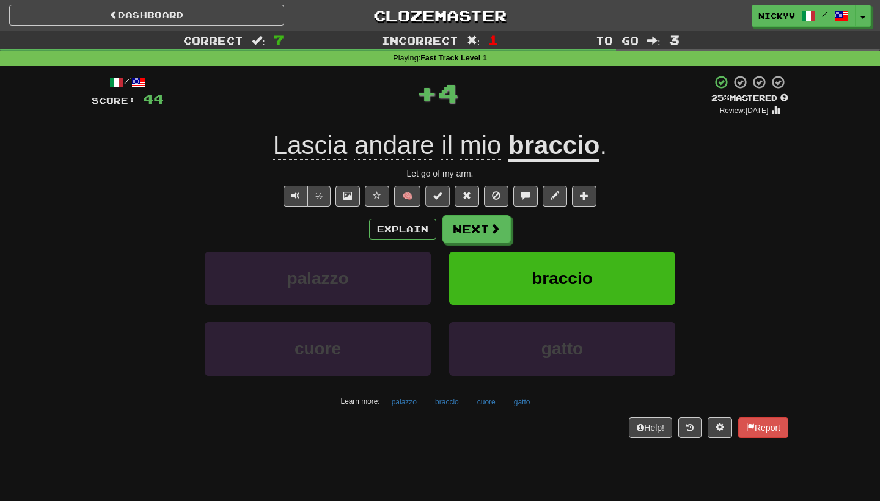
click at [438, 193] on span at bounding box center [438, 195] width 9 height 9
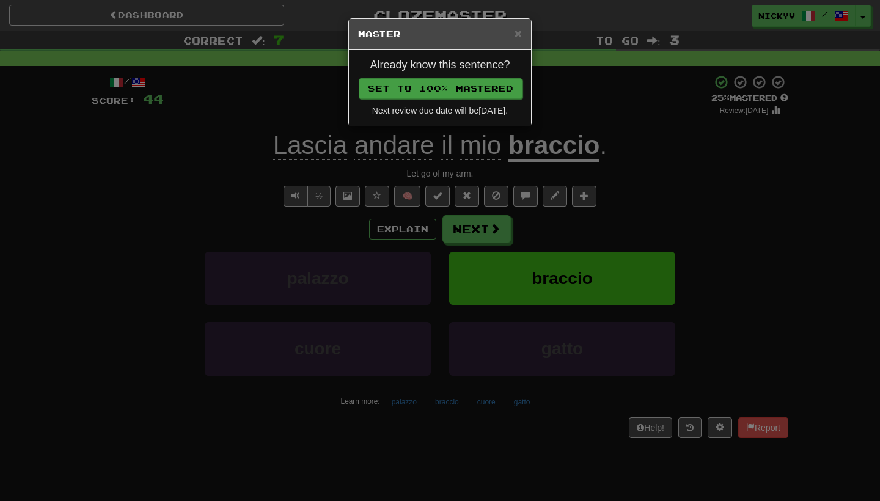
click at [504, 82] on button "Set to 100% Mastered" at bounding box center [441, 88] width 164 height 21
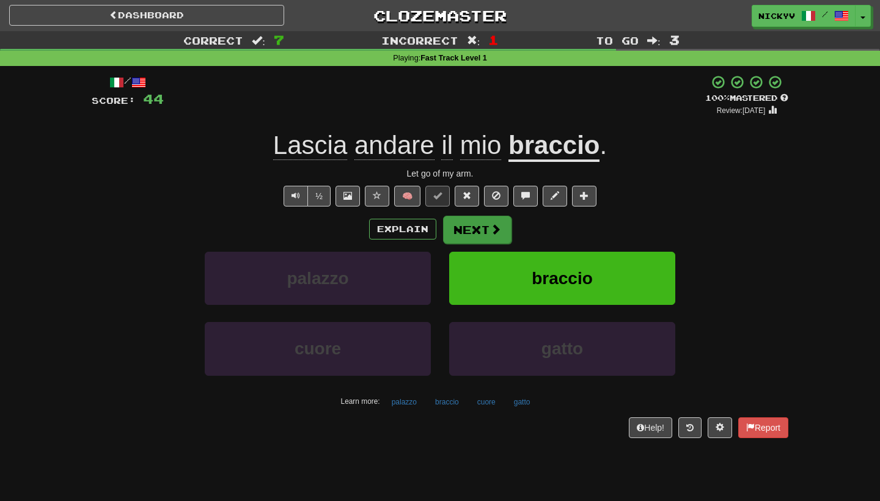
click at [494, 221] on button "Next" at bounding box center [477, 230] width 68 height 28
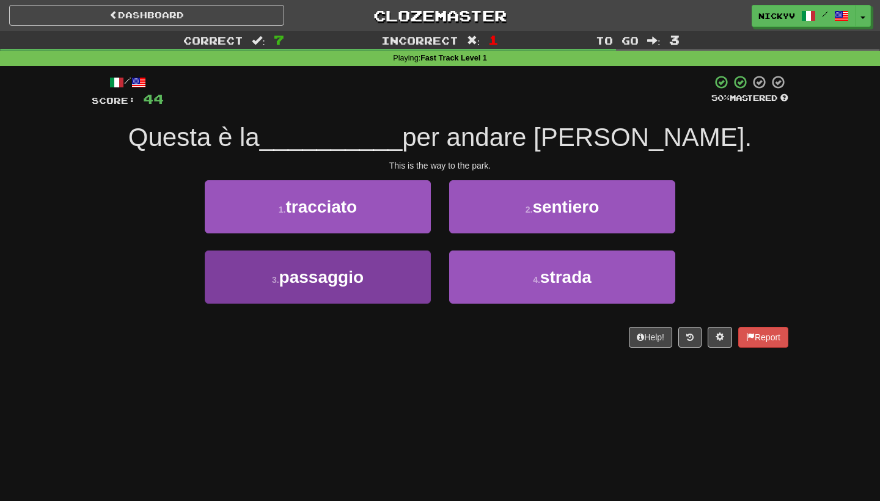
click at [374, 275] on button "3 . passaggio" at bounding box center [318, 277] width 226 height 53
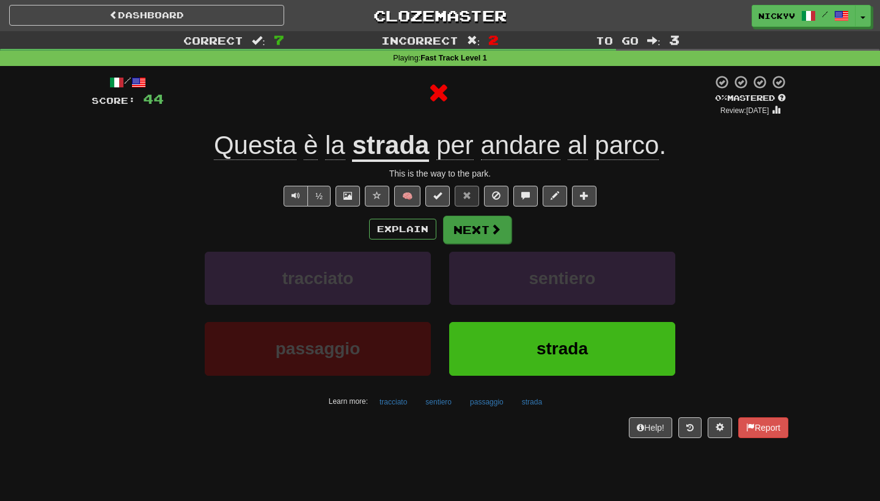
click at [456, 228] on button "Next" at bounding box center [477, 230] width 68 height 28
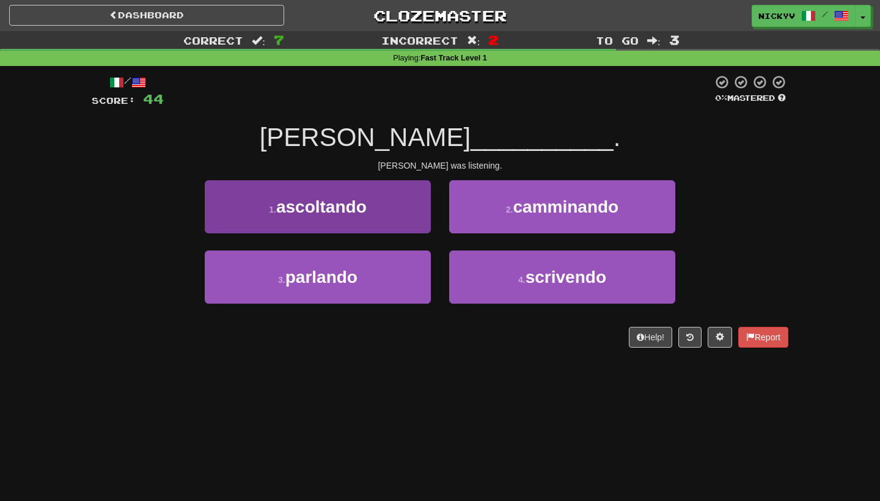
click at [388, 218] on button "1 . ascoltando" at bounding box center [318, 206] width 226 height 53
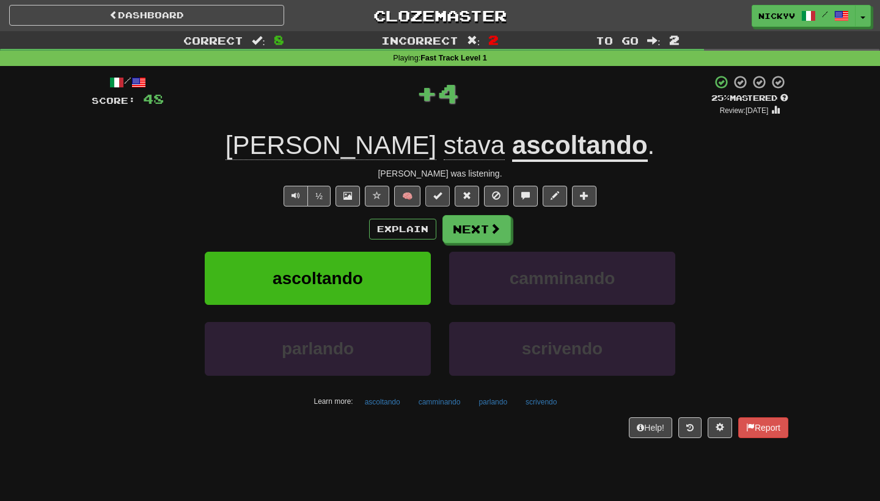
click at [434, 191] on span at bounding box center [438, 195] width 9 height 9
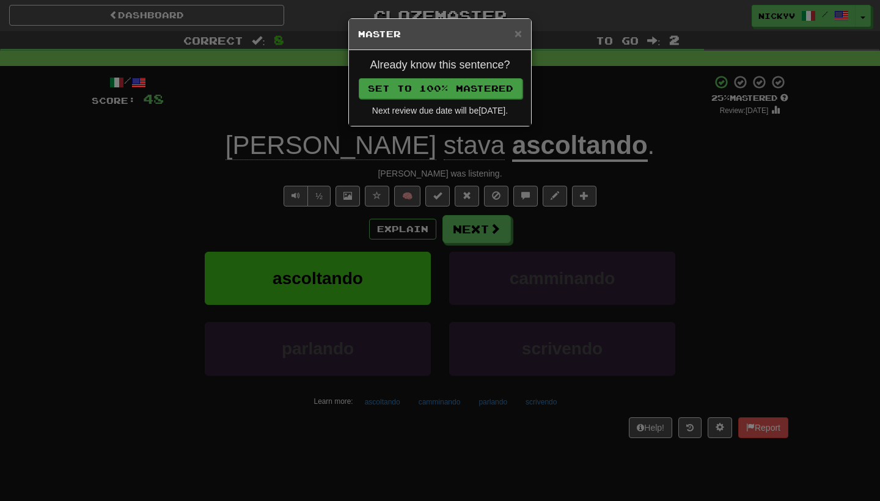
click at [490, 79] on button "Set to 100% Mastered" at bounding box center [441, 88] width 164 height 21
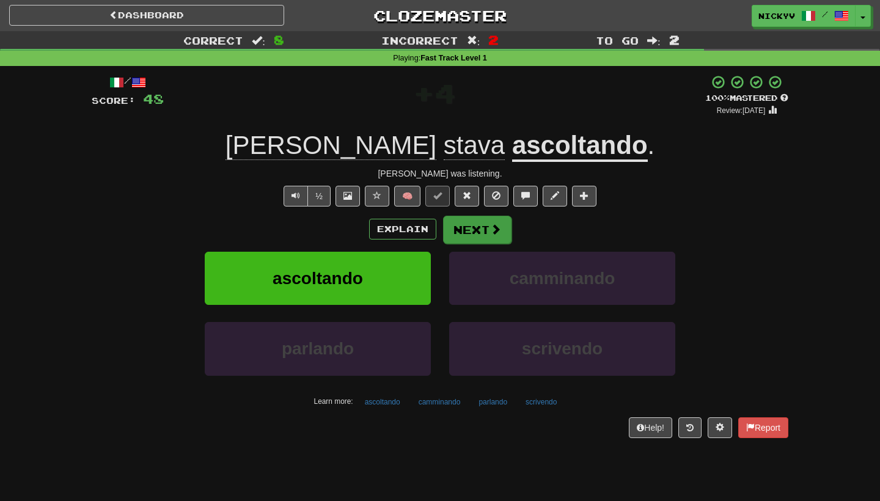
click at [474, 220] on button "Next" at bounding box center [477, 230] width 68 height 28
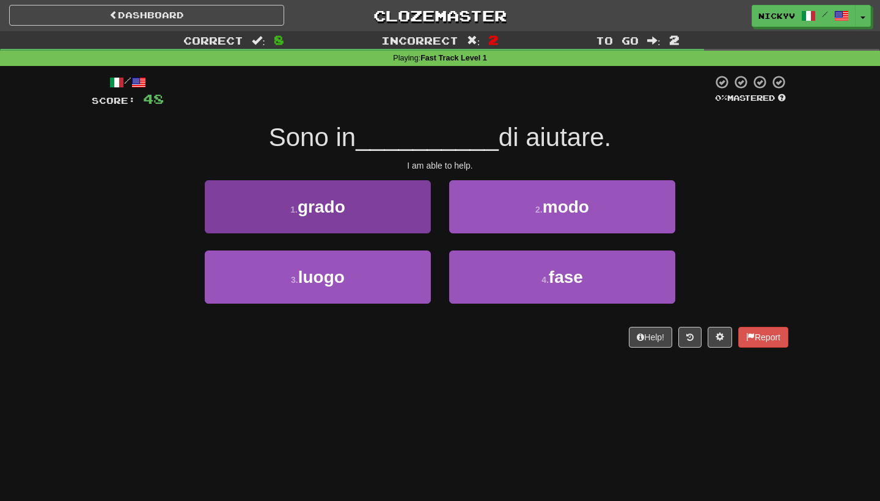
click at [416, 209] on button "1 . grado" at bounding box center [318, 206] width 226 height 53
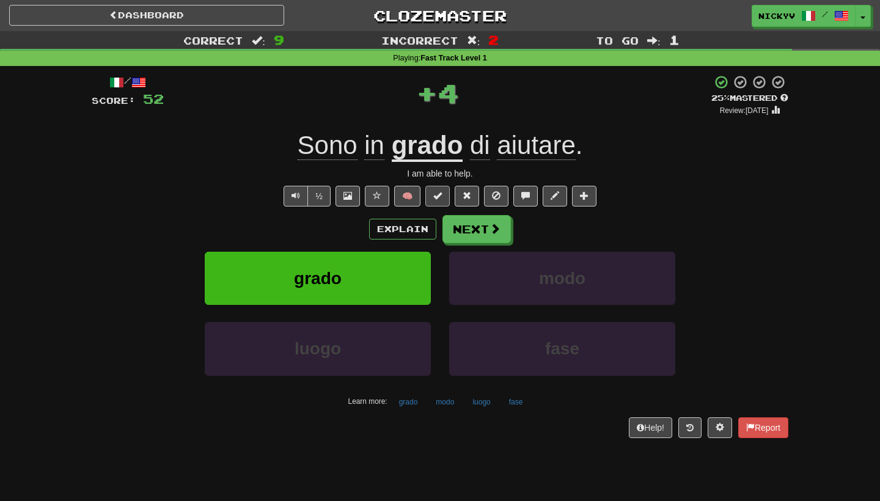
click at [440, 196] on span at bounding box center [438, 195] width 9 height 9
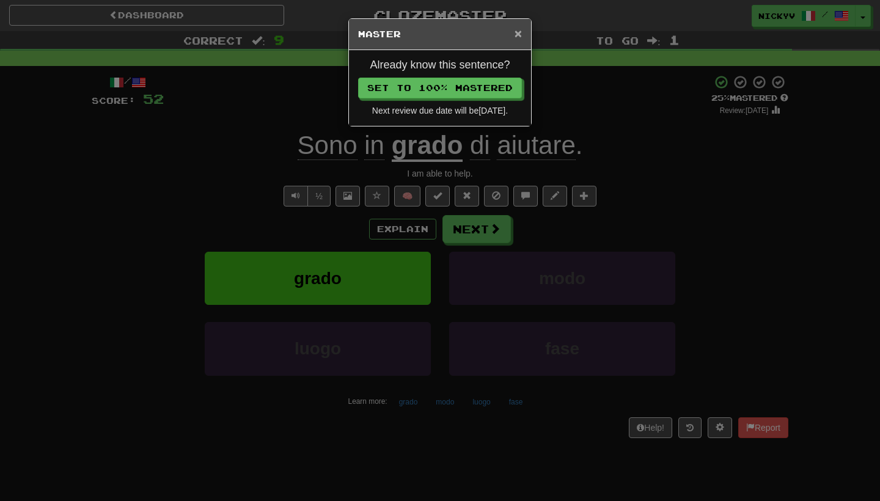
click at [518, 32] on span "×" at bounding box center [518, 33] width 7 height 14
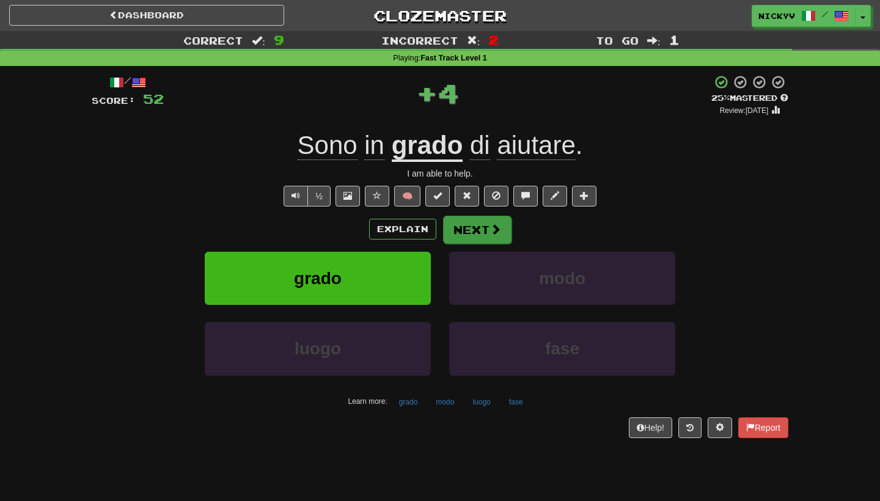
click at [480, 228] on button "Next" at bounding box center [477, 230] width 68 height 28
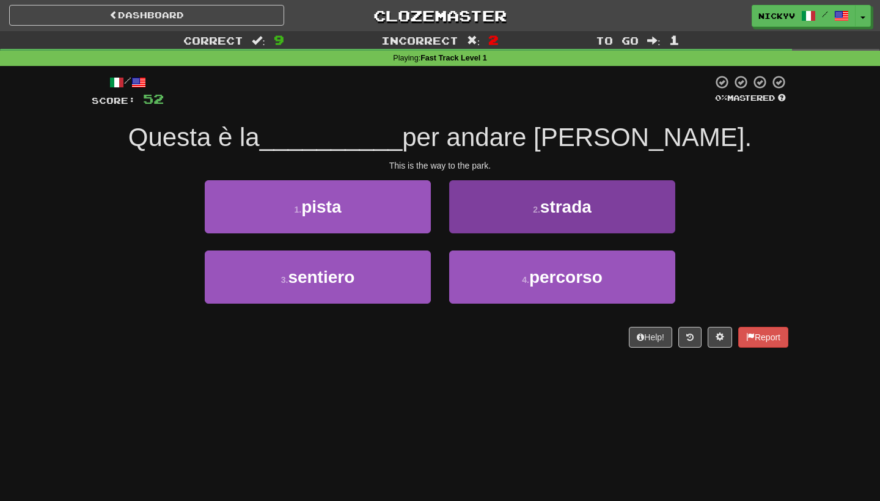
click at [515, 208] on button "2 . strada" at bounding box center [562, 206] width 226 height 53
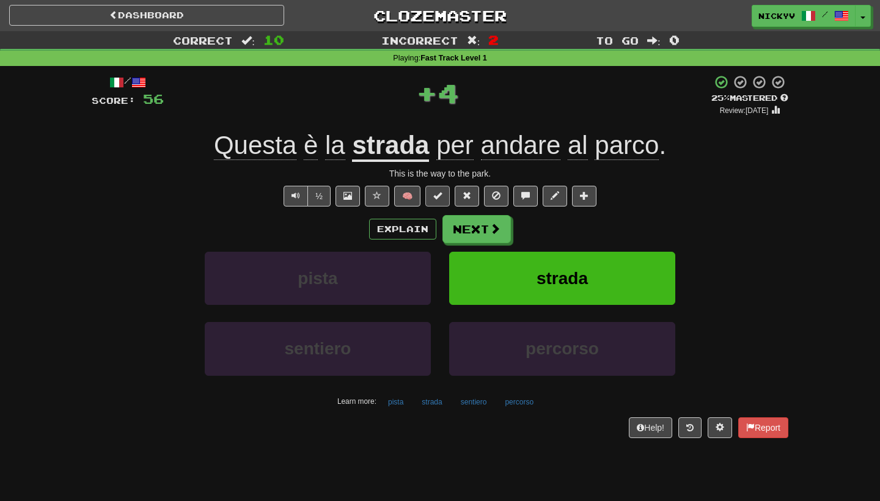
click at [432, 196] on button at bounding box center [438, 196] width 24 height 21
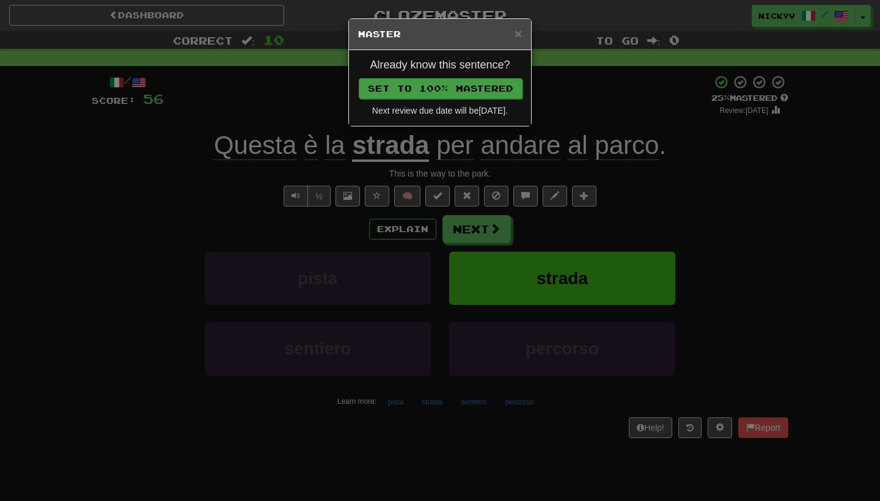
click at [487, 87] on button "Set to 100% Mastered" at bounding box center [441, 88] width 164 height 21
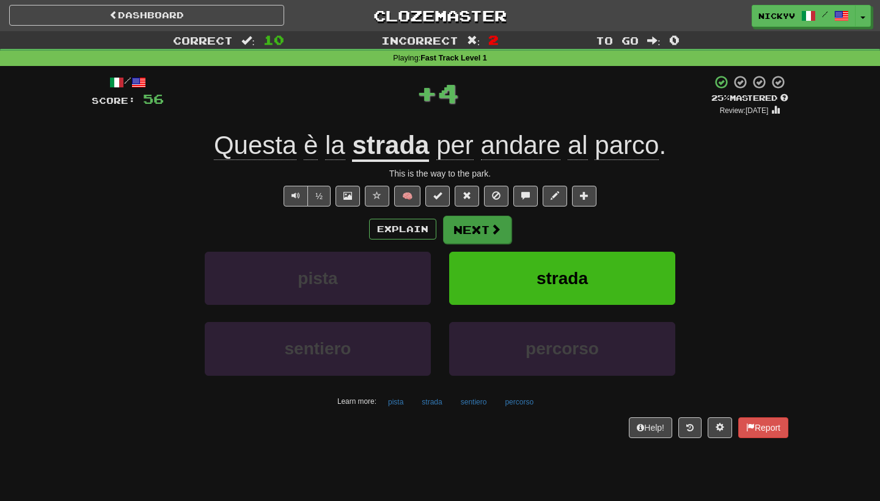
click at [498, 218] on button "Next" at bounding box center [477, 230] width 68 height 28
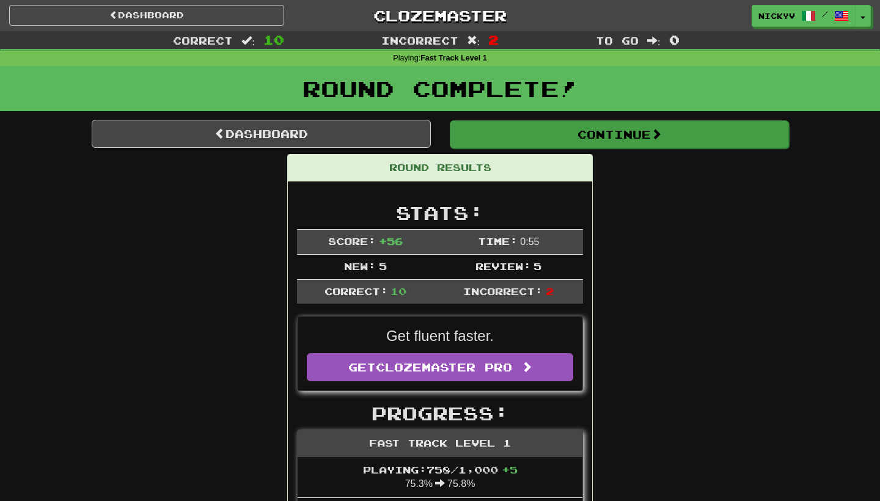
click at [511, 130] on button "Continue" at bounding box center [619, 134] width 339 height 28
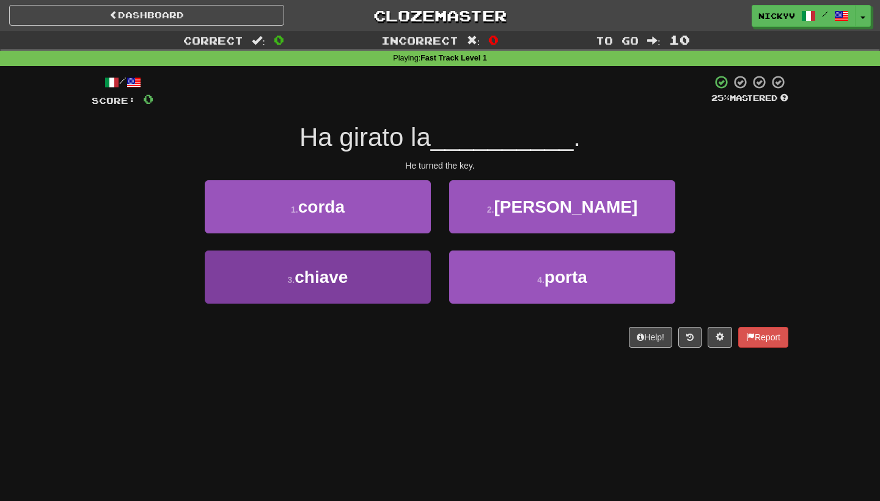
click at [388, 279] on button "3 . chiave" at bounding box center [318, 277] width 226 height 53
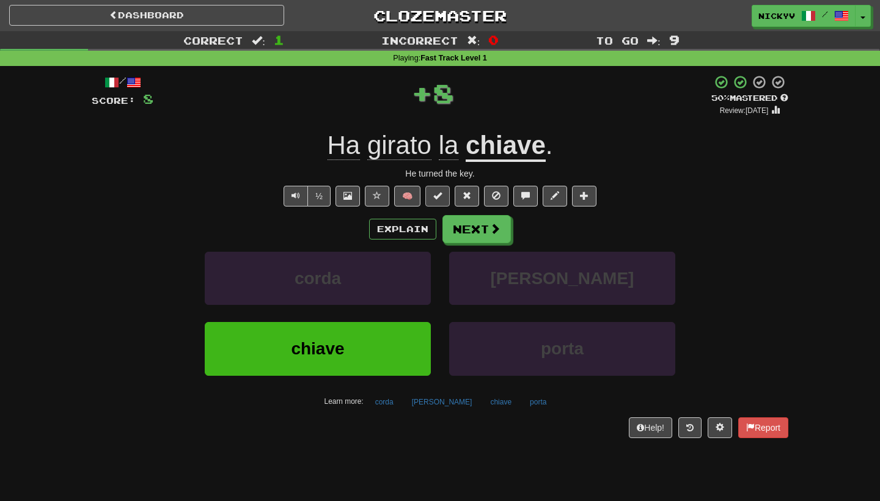
click at [432, 197] on button at bounding box center [438, 196] width 24 height 21
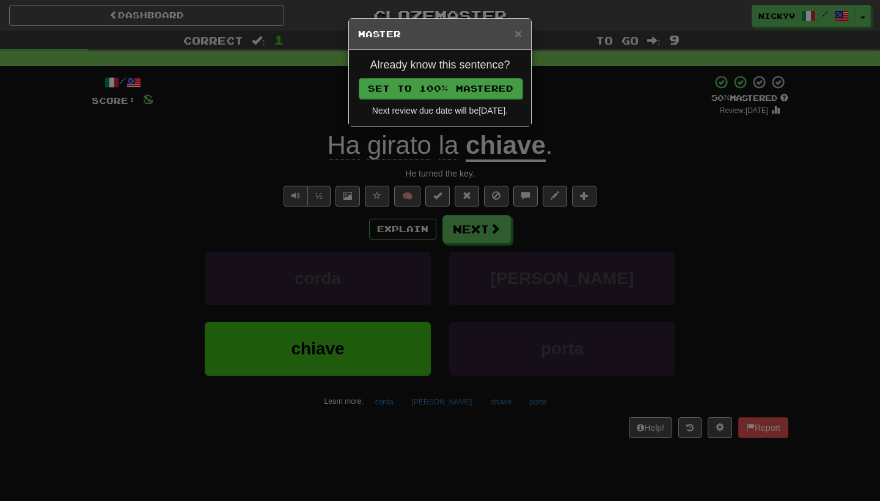
click at [460, 90] on button "Set to 100% Mastered" at bounding box center [441, 88] width 164 height 21
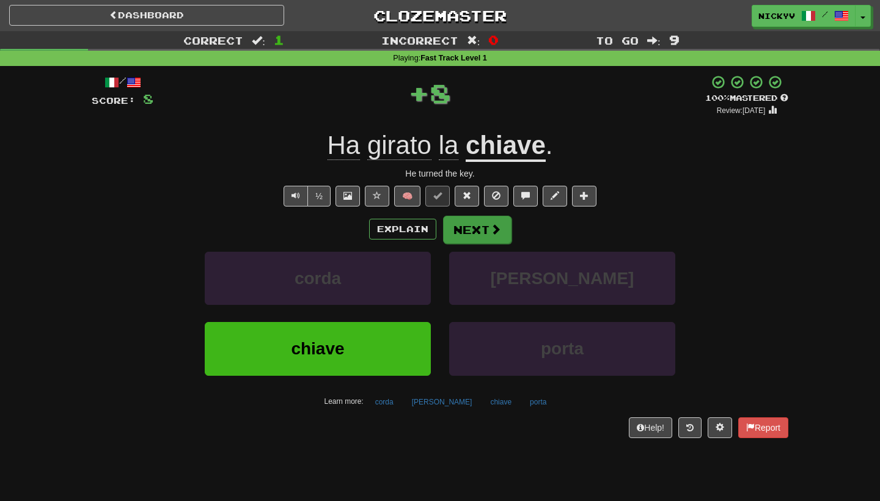
click at [456, 225] on button "Next" at bounding box center [477, 230] width 68 height 28
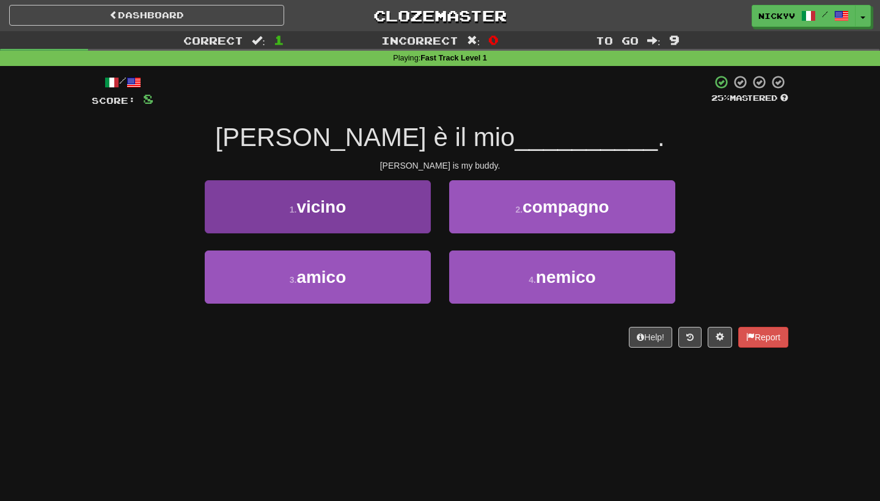
click at [413, 256] on button "3 . amico" at bounding box center [318, 277] width 226 height 53
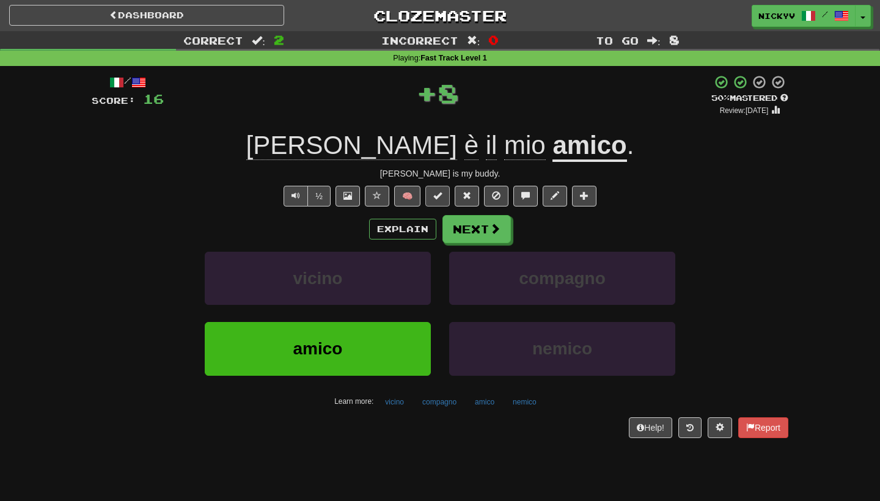
click at [438, 194] on span at bounding box center [438, 195] width 9 height 9
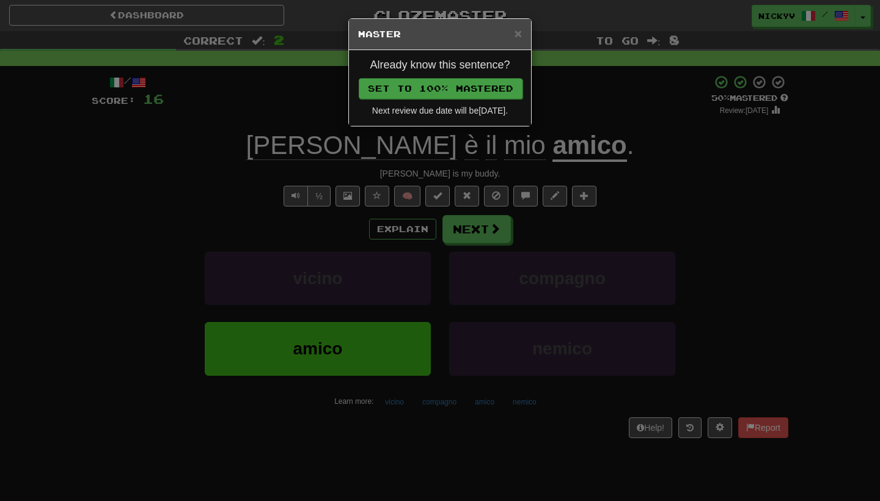
click at [467, 82] on button "Set to 100% Mastered" at bounding box center [441, 88] width 164 height 21
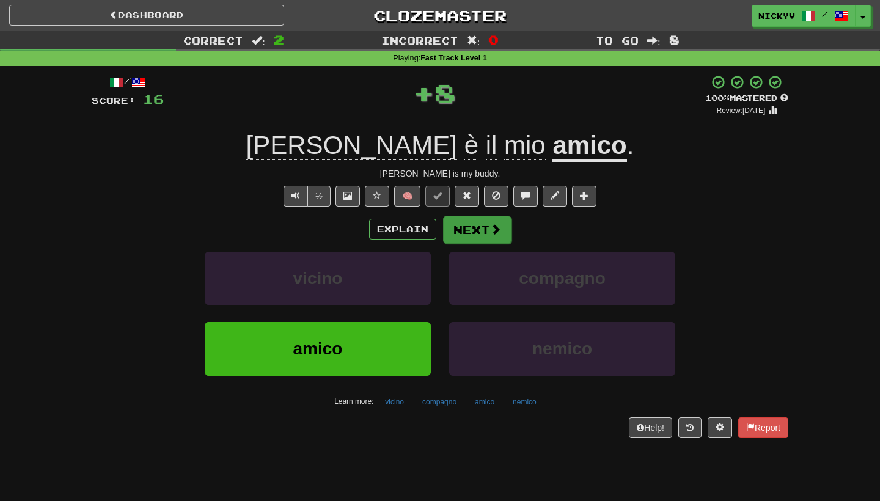
click at [463, 218] on button "Next" at bounding box center [477, 230] width 68 height 28
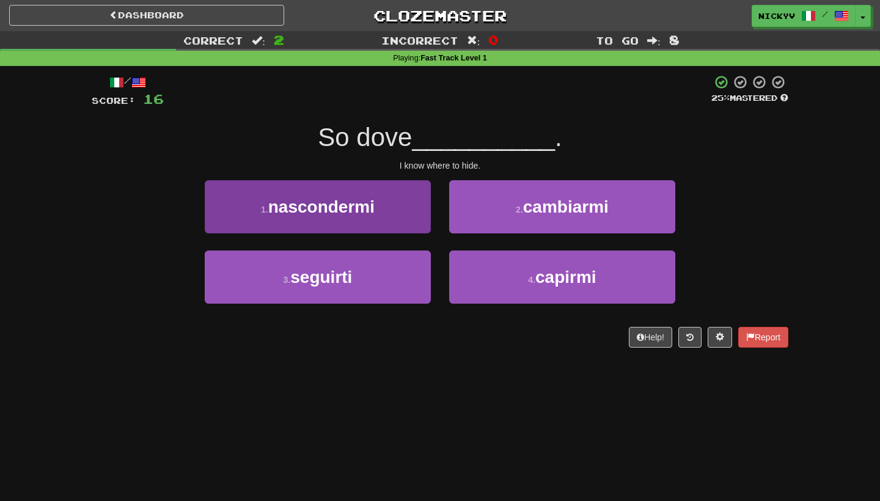
click at [415, 224] on button "1 . nascondermi" at bounding box center [318, 206] width 226 height 53
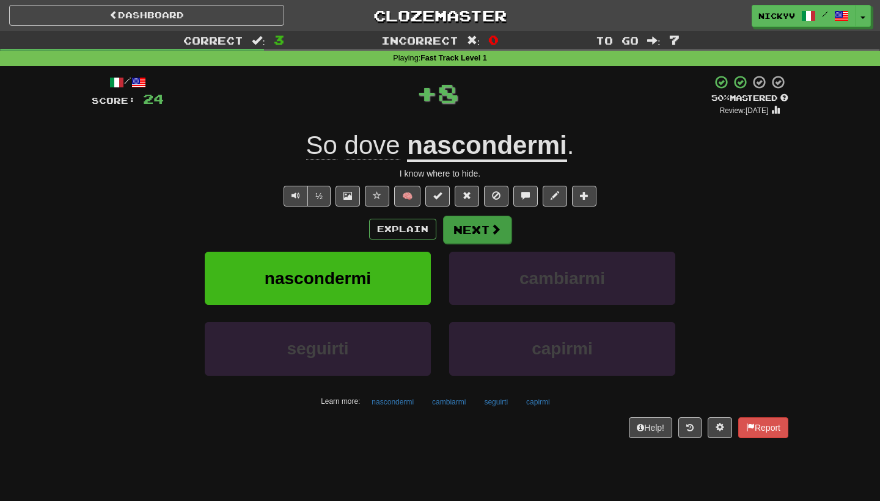
click at [470, 231] on button "Next" at bounding box center [477, 230] width 68 height 28
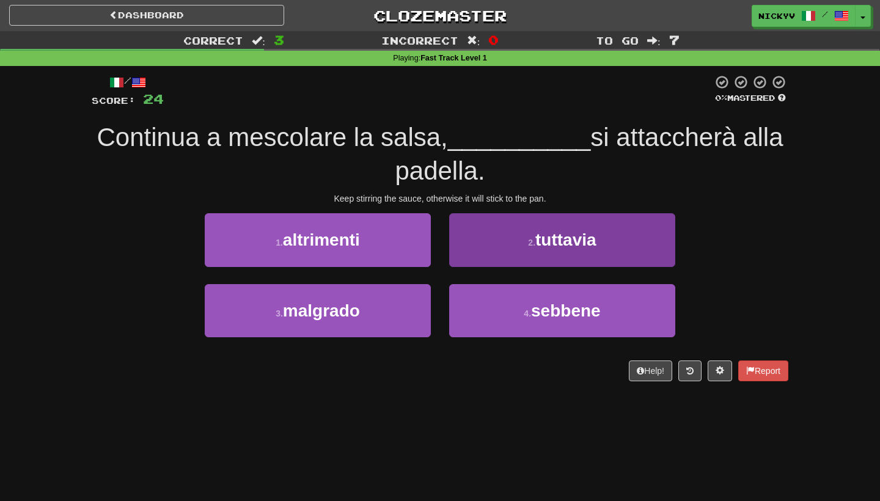
click at [465, 245] on button "2 . tuttavia" at bounding box center [562, 239] width 226 height 53
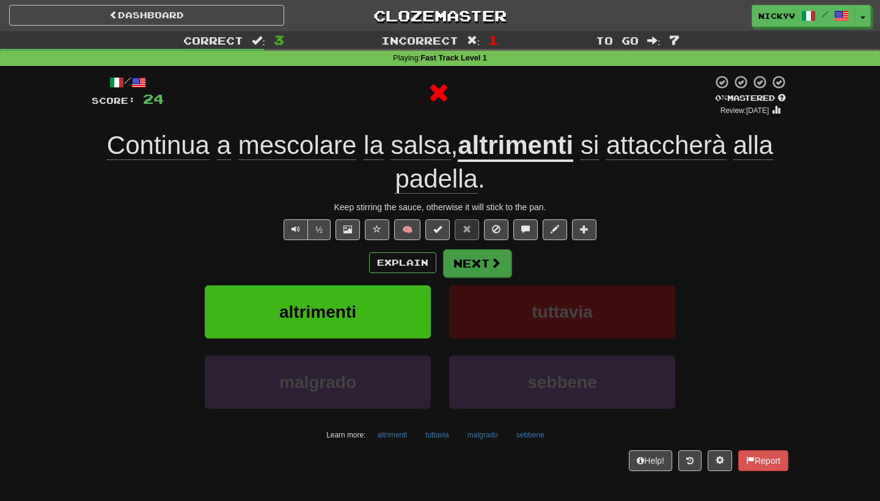
click at [467, 258] on button "Next" at bounding box center [477, 263] width 68 height 28
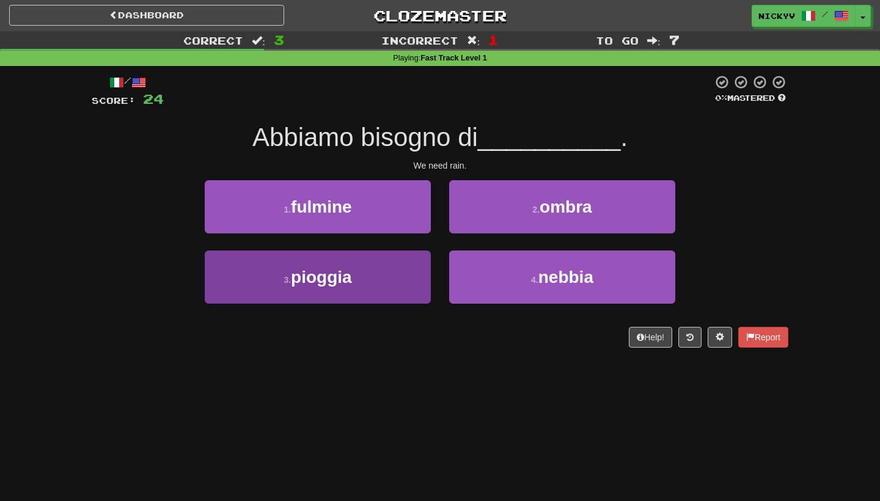
click at [381, 288] on button "3 . pioggia" at bounding box center [318, 277] width 226 height 53
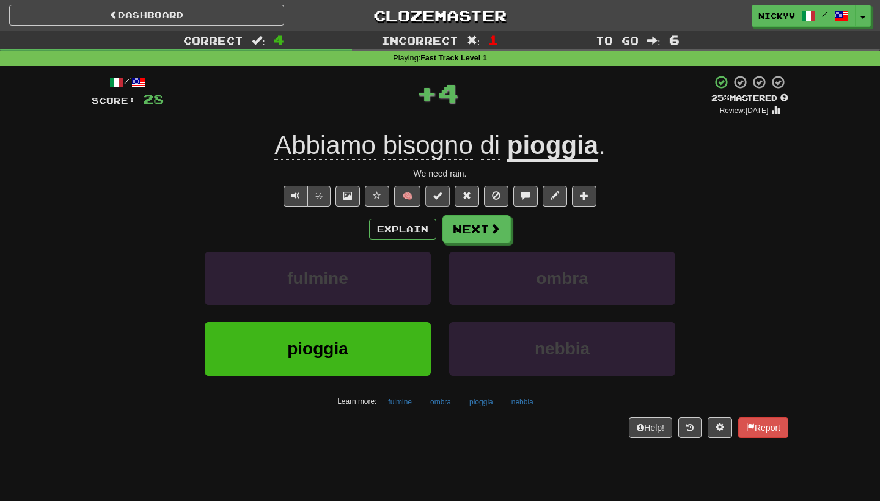
click at [436, 200] on button at bounding box center [438, 196] width 24 height 21
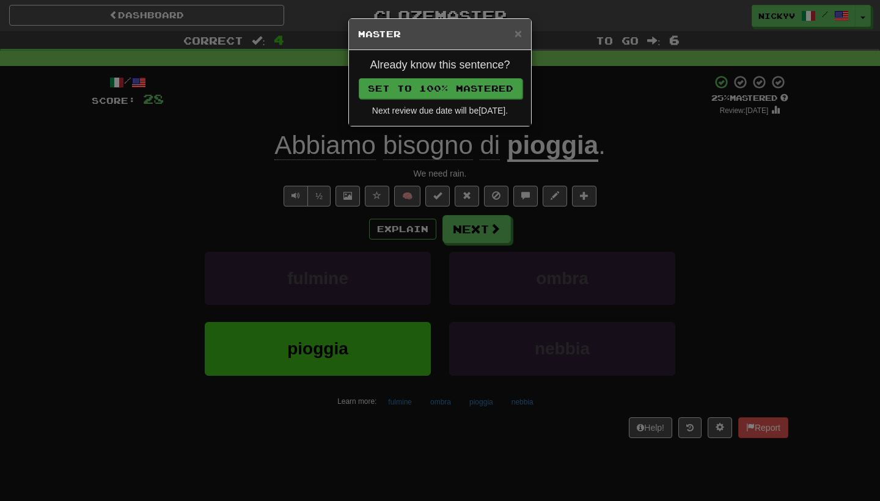
click at [473, 86] on button "Set to 100% Mastered" at bounding box center [441, 88] width 164 height 21
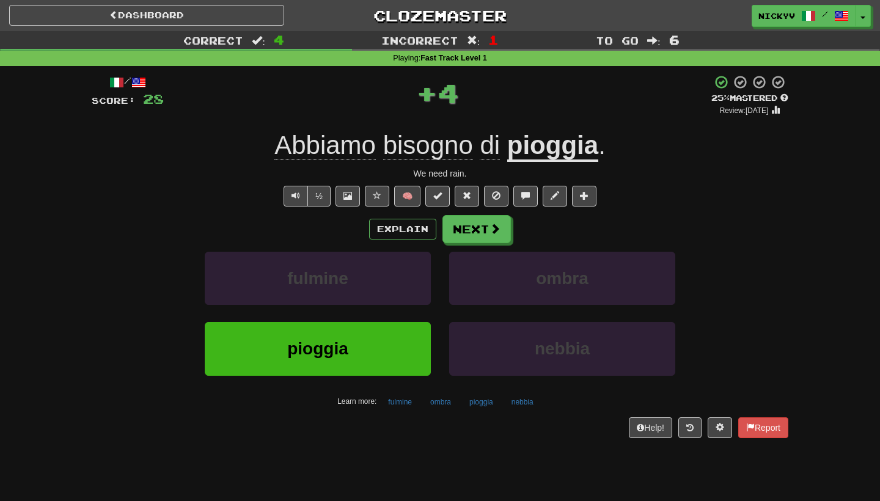
click at [493, 212] on div "/ Score: 28 + 4 25 % Mastered Review: 2025-09-20 Abbiamo bisogno di pioggia . W…" at bounding box center [440, 256] width 697 height 363
click at [493, 218] on button "Next" at bounding box center [477, 230] width 68 height 28
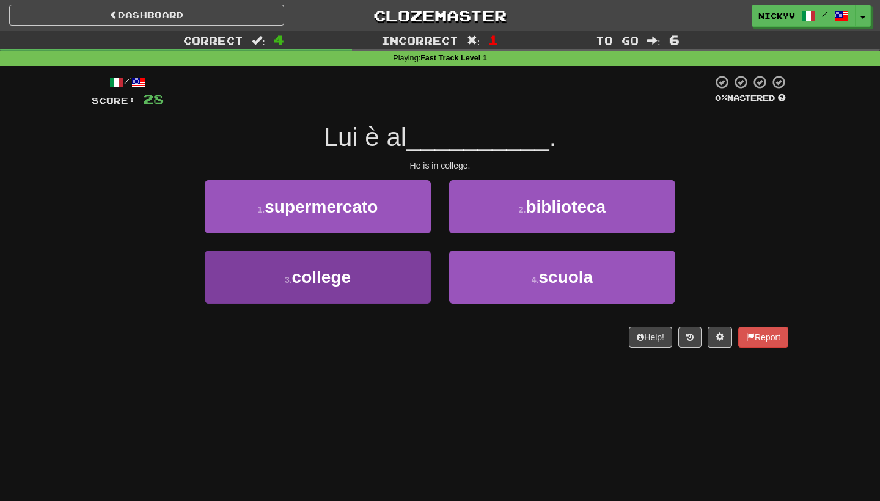
click at [357, 295] on button "3 . college" at bounding box center [318, 277] width 226 height 53
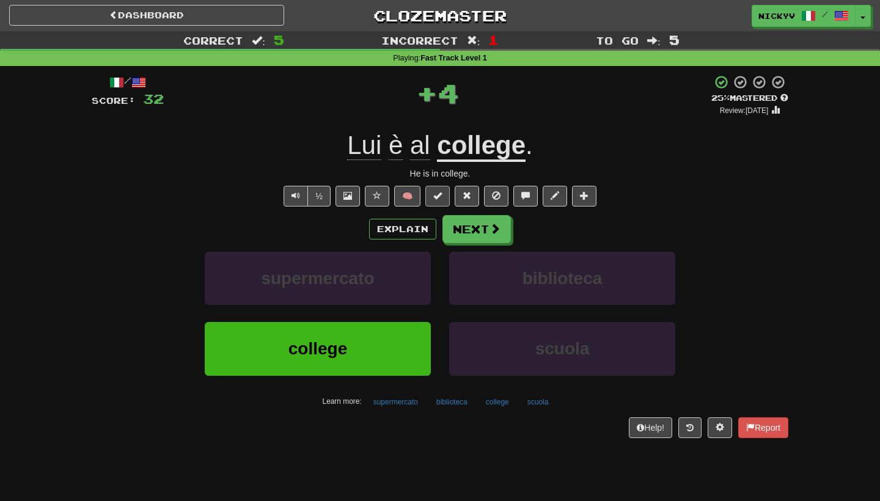
click at [446, 197] on button at bounding box center [438, 196] width 24 height 21
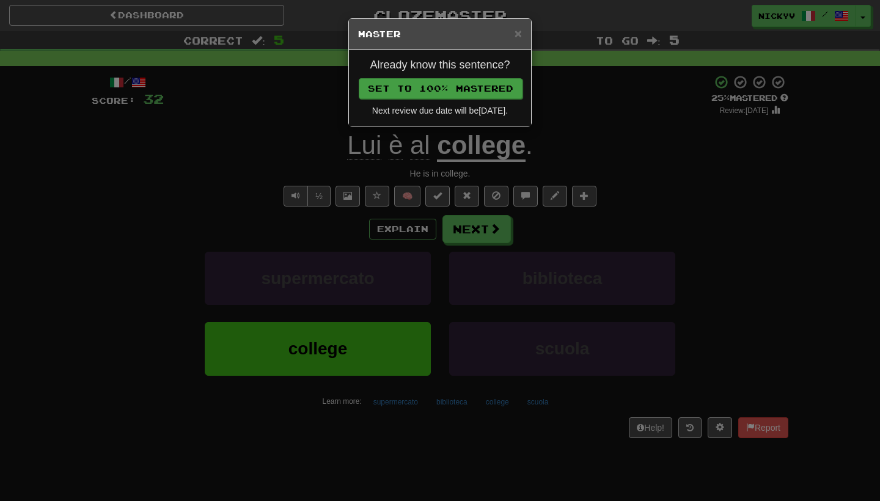
click at [485, 84] on button "Set to 100% Mastered" at bounding box center [441, 88] width 164 height 21
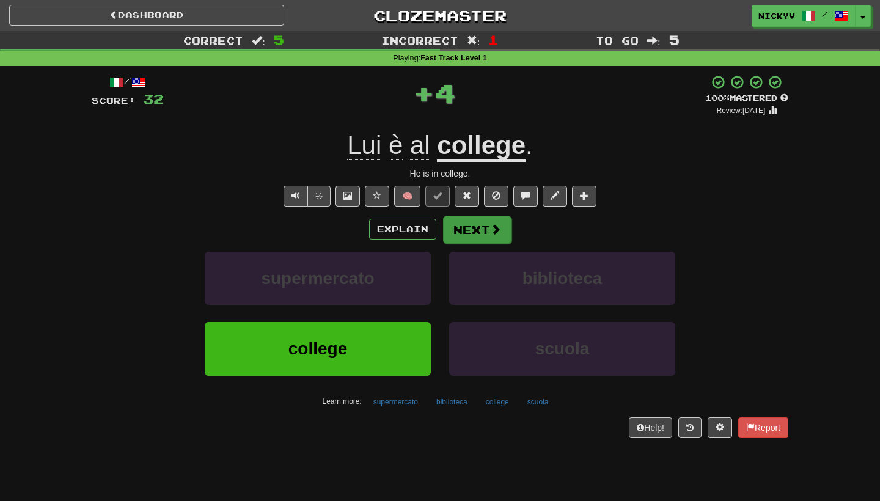
click at [482, 229] on button "Next" at bounding box center [477, 230] width 68 height 28
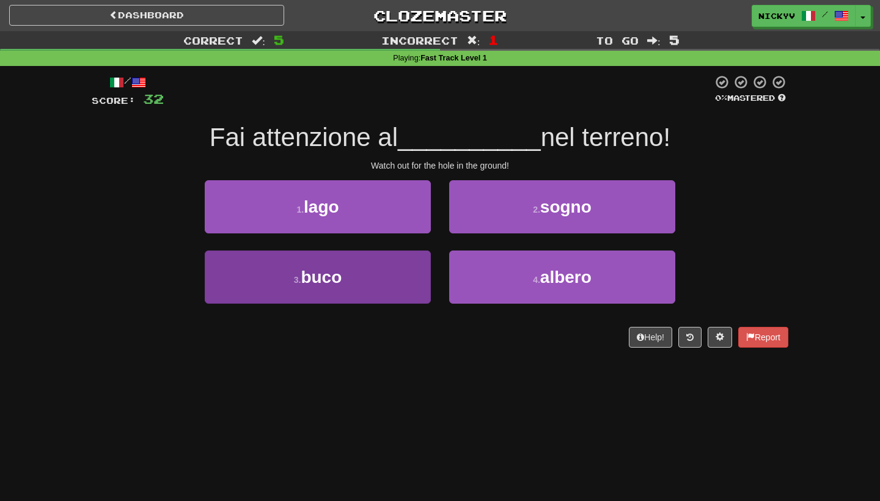
click at [418, 253] on button "3 . buco" at bounding box center [318, 277] width 226 height 53
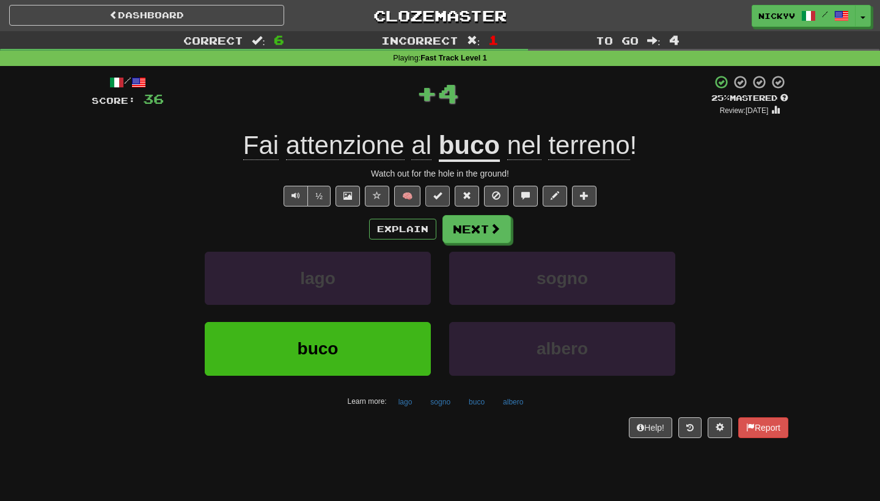
click at [434, 194] on span at bounding box center [438, 195] width 9 height 9
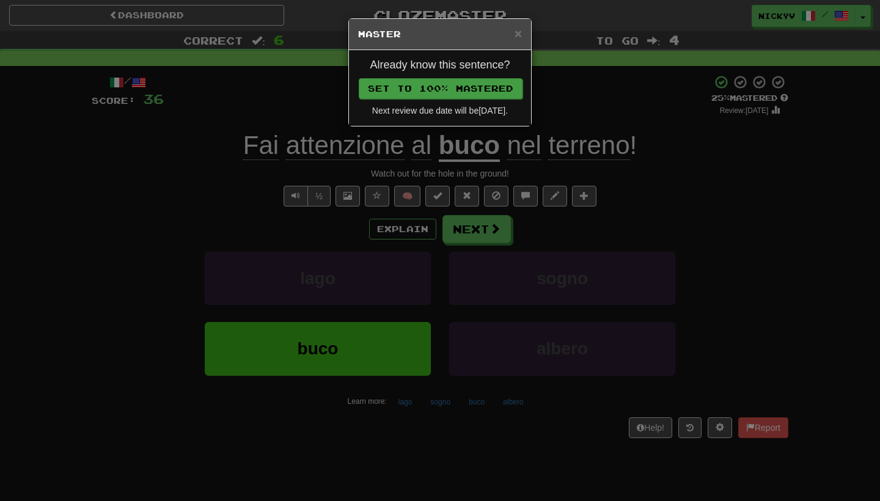
click at [437, 79] on button "Set to 100% Mastered" at bounding box center [441, 88] width 164 height 21
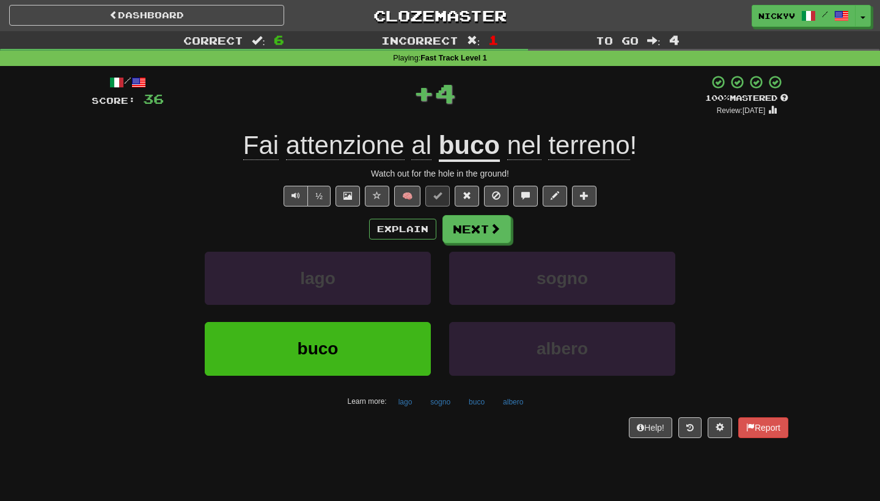
click at [463, 209] on div "/ Score: 36 + 4 100 % Mastered Review: 2026-03-18 Fai attenzione al buco nel te…" at bounding box center [440, 256] width 697 height 363
click at [460, 220] on button "Next" at bounding box center [477, 230] width 68 height 28
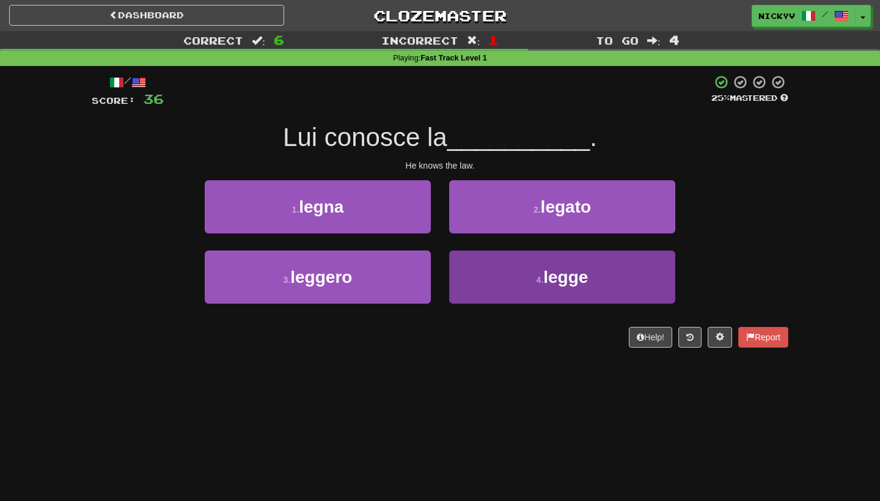
click at [460, 267] on button "4 . legge" at bounding box center [562, 277] width 226 height 53
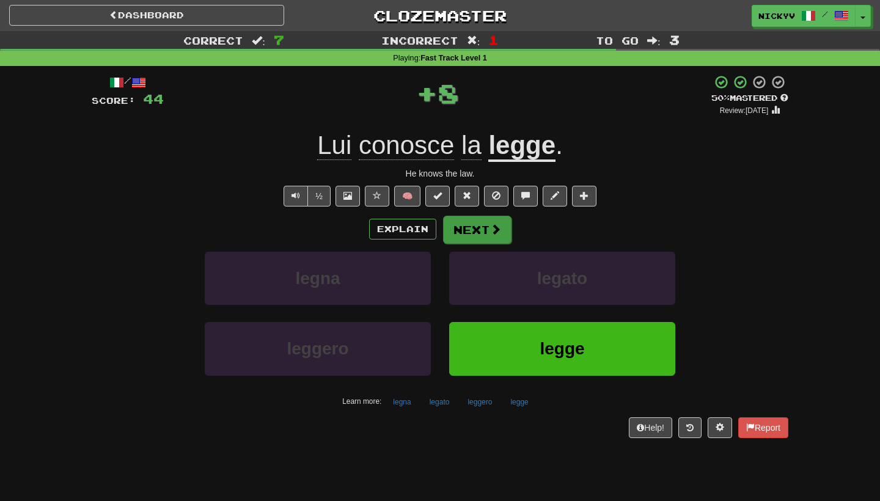
click at [461, 223] on button "Next" at bounding box center [477, 230] width 68 height 28
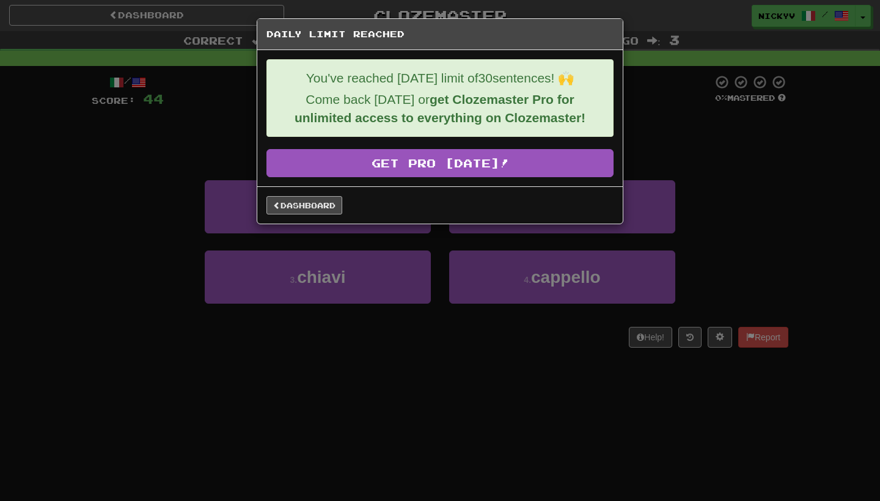
click at [322, 210] on link "Dashboard" at bounding box center [305, 205] width 76 height 18
click at [310, 200] on link "Dashboard" at bounding box center [305, 205] width 76 height 18
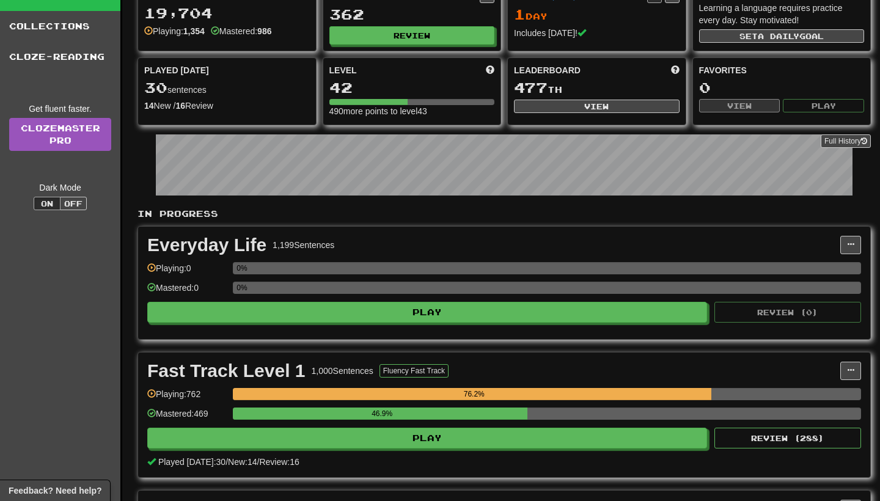
scroll to position [76, 0]
